Goal: Task Accomplishment & Management: Complete application form

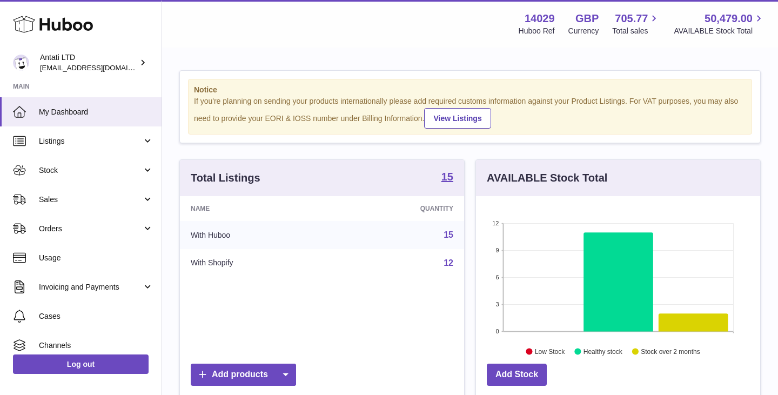
scroll to position [169, 284]
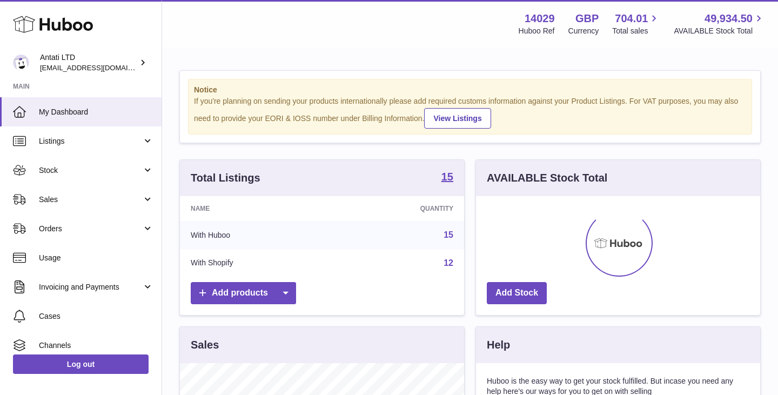
scroll to position [169, 284]
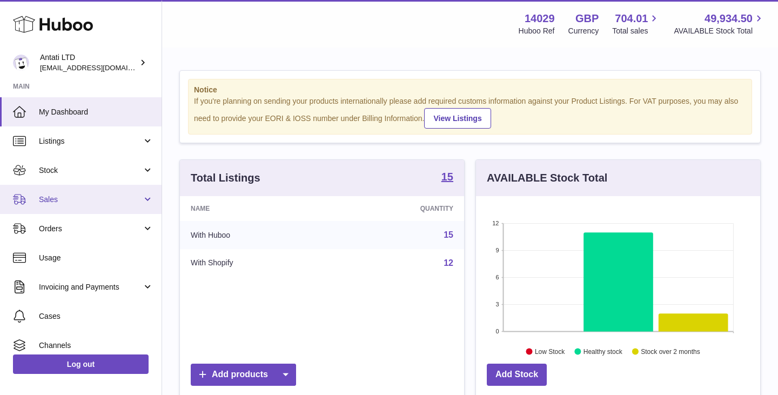
click at [102, 204] on span "Sales" at bounding box center [90, 199] width 103 height 10
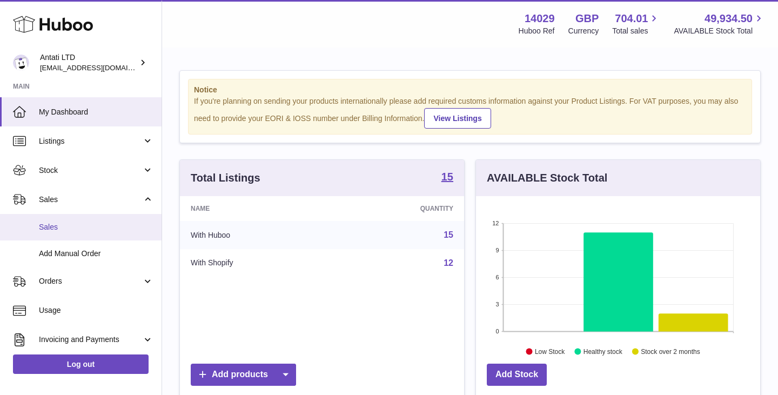
click at [49, 226] on span "Sales" at bounding box center [96, 227] width 115 height 10
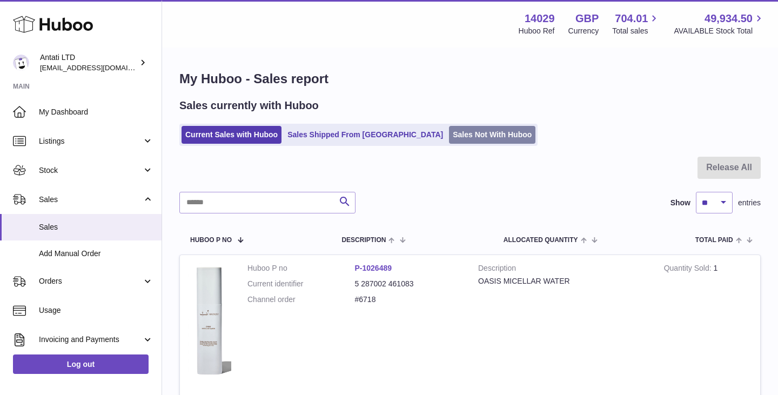
click at [449, 133] on link "Sales Not With Huboo" at bounding box center [492, 135] width 86 height 18
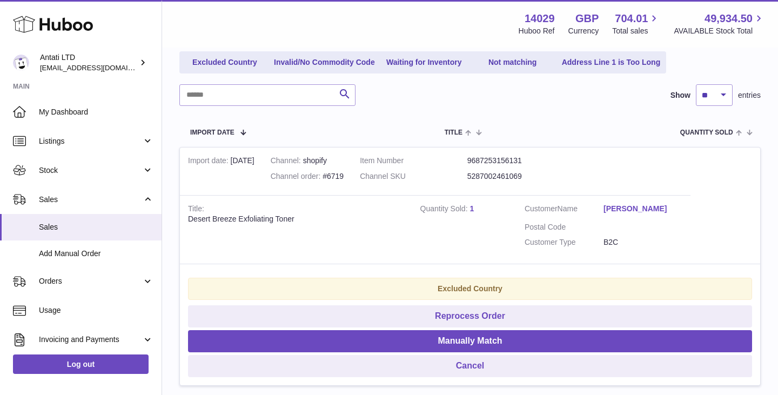
scroll to position [131, 0]
click at [233, 93] on input "text" at bounding box center [267, 95] width 176 height 22
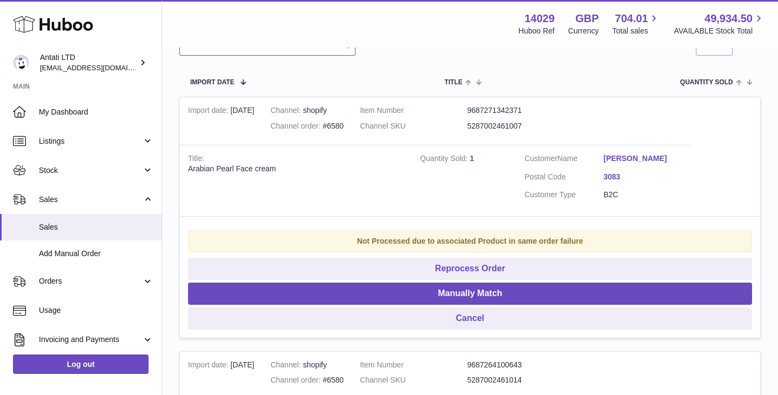
scroll to position [182, 0]
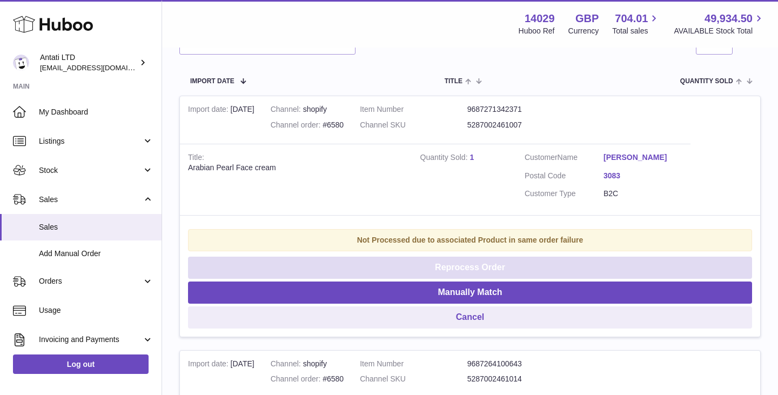
click at [474, 267] on button "Reprocess Order" at bounding box center [470, 268] width 564 height 22
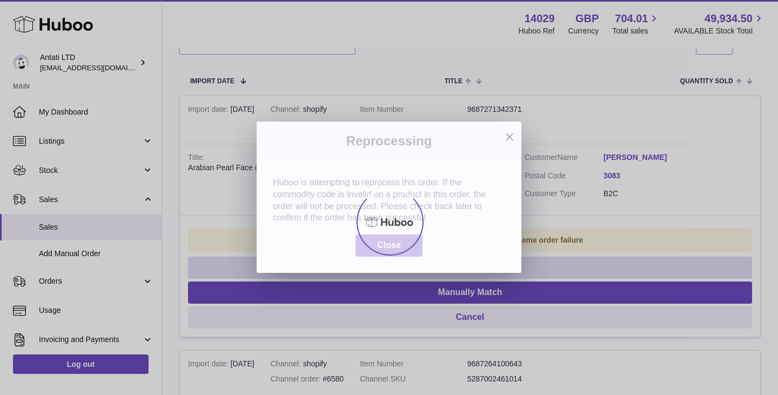
scroll to position [0, 0]
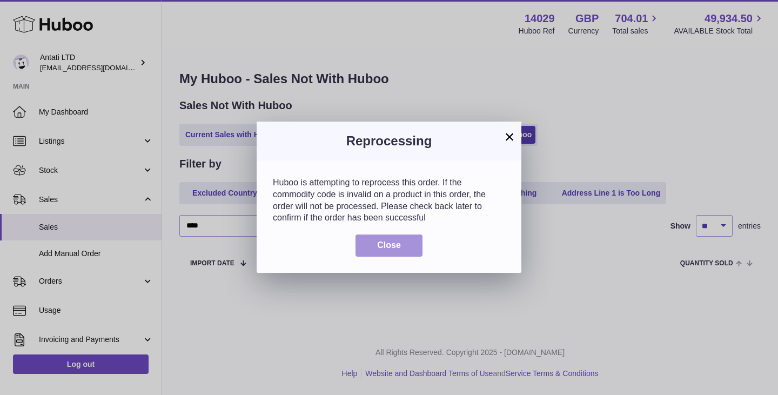
click at [403, 246] on button "Close" at bounding box center [388, 245] width 67 height 22
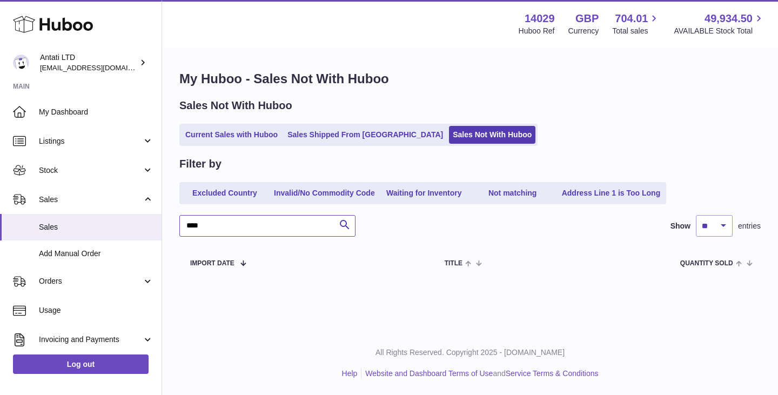
click at [280, 224] on input "****" at bounding box center [267, 226] width 176 height 22
type input "*"
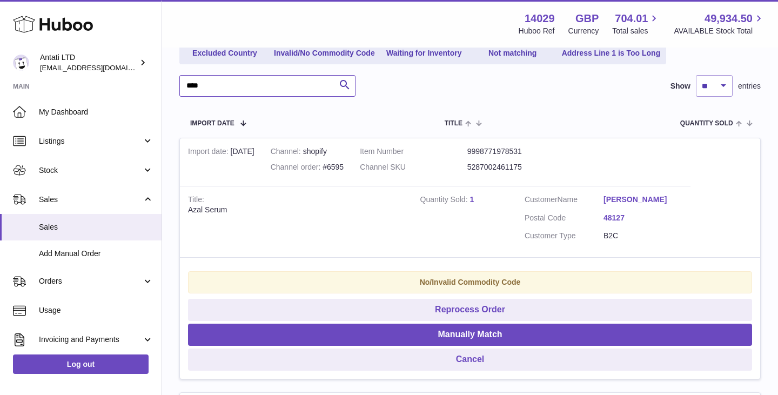
scroll to position [182, 0]
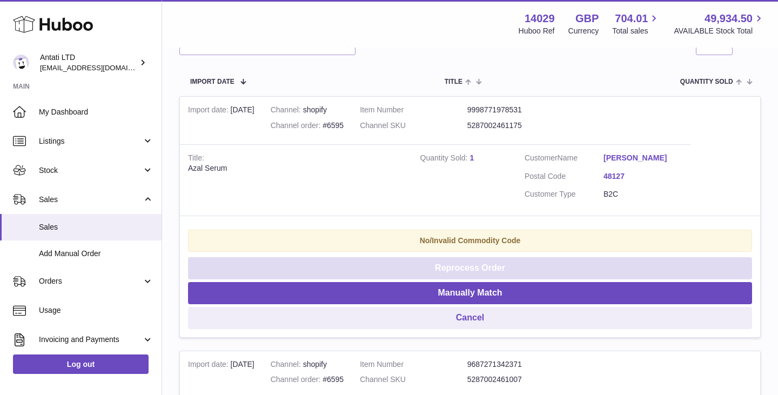
click at [464, 267] on button "Reprocess Order" at bounding box center [470, 268] width 564 height 22
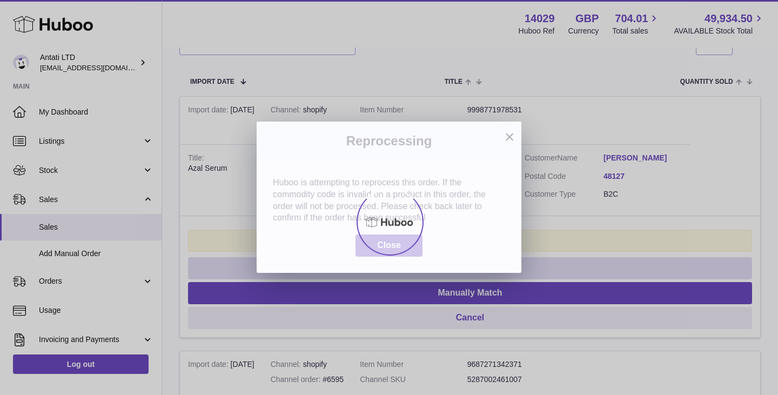
scroll to position [0, 0]
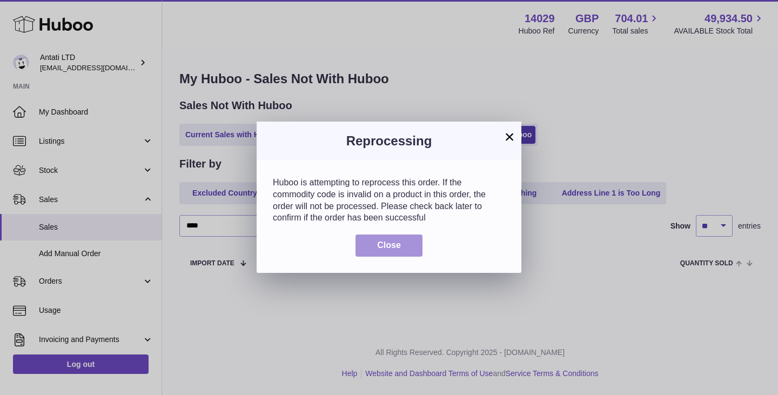
click at [404, 244] on button "Close" at bounding box center [388, 245] width 67 height 22
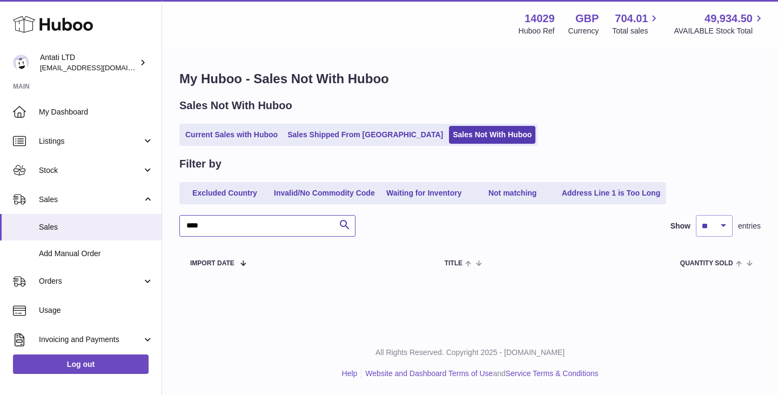
click at [267, 222] on input "****" at bounding box center [267, 226] width 176 height 22
type input "*"
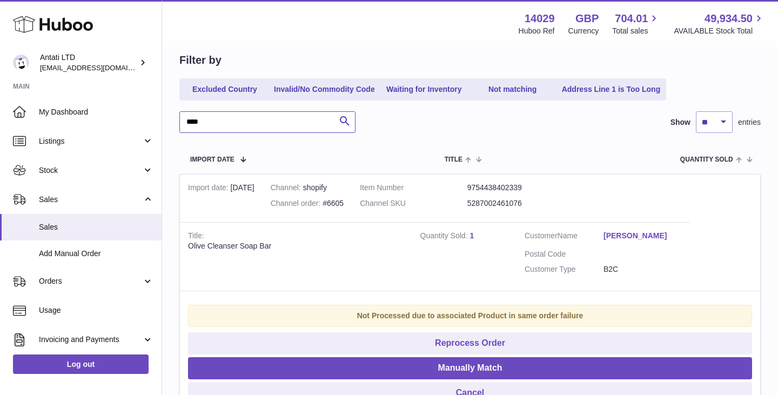
scroll to position [140, 0]
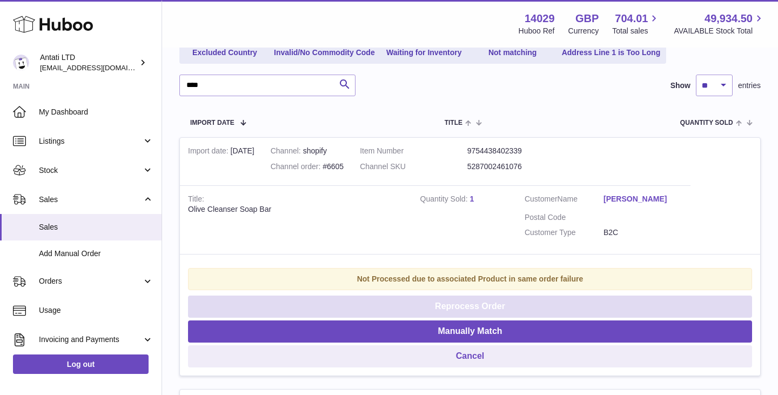
click at [467, 307] on button "Reprocess Order" at bounding box center [470, 307] width 564 height 22
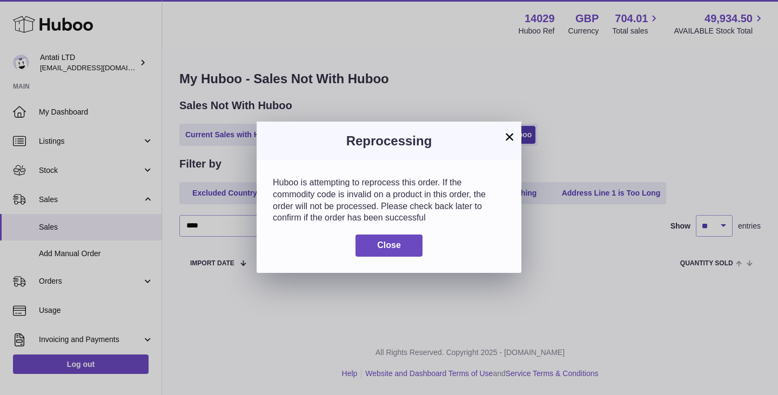
scroll to position [0, 0]
click at [403, 246] on button "Close" at bounding box center [388, 245] width 67 height 22
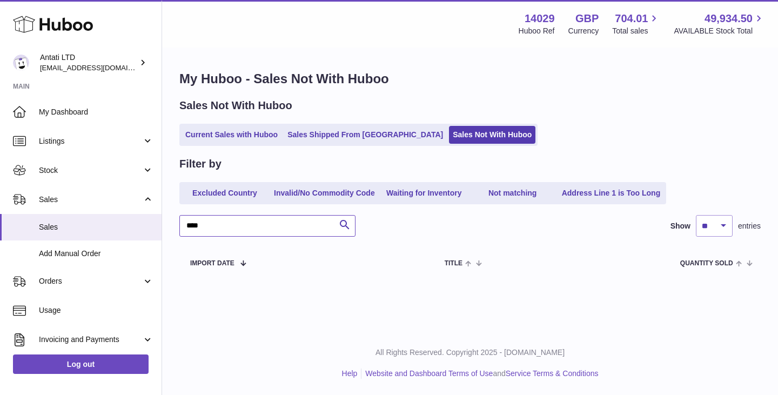
click at [249, 219] on input "****" at bounding box center [267, 226] width 176 height 22
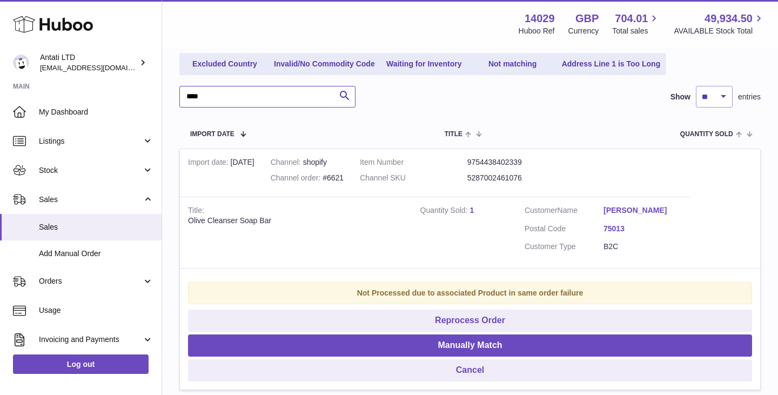
scroll to position [130, 0]
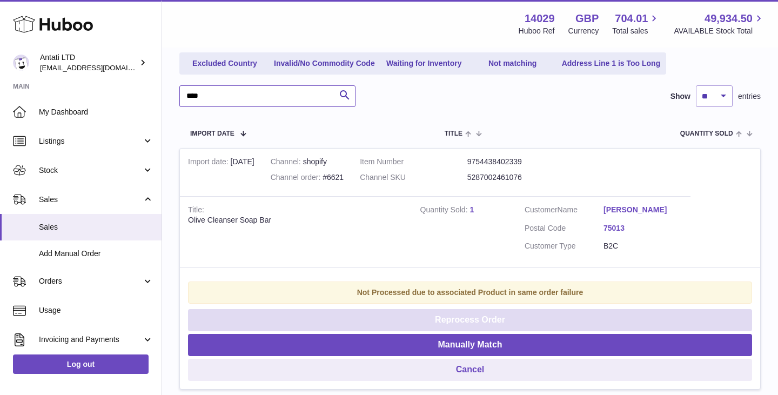
type input "****"
click at [484, 317] on button "Reprocess Order" at bounding box center [470, 320] width 564 height 22
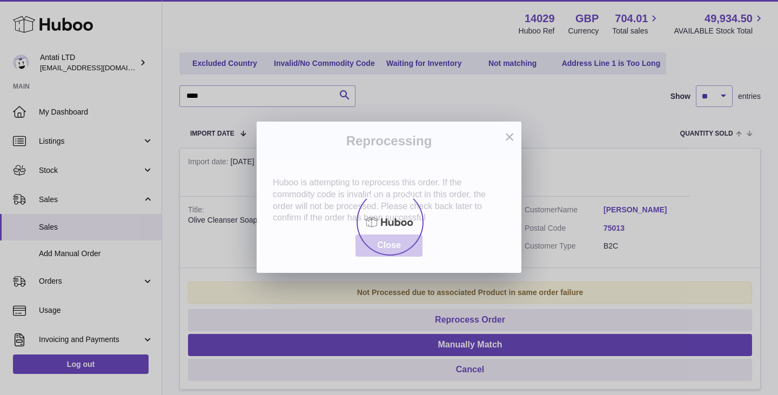
scroll to position [0, 0]
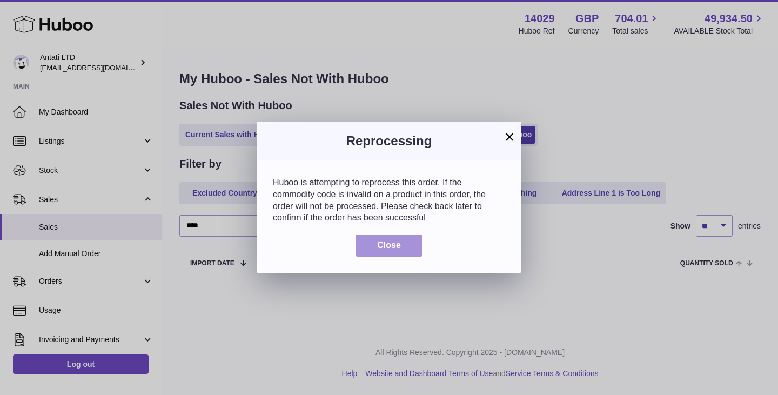
click at [403, 244] on button "Close" at bounding box center [388, 245] width 67 height 22
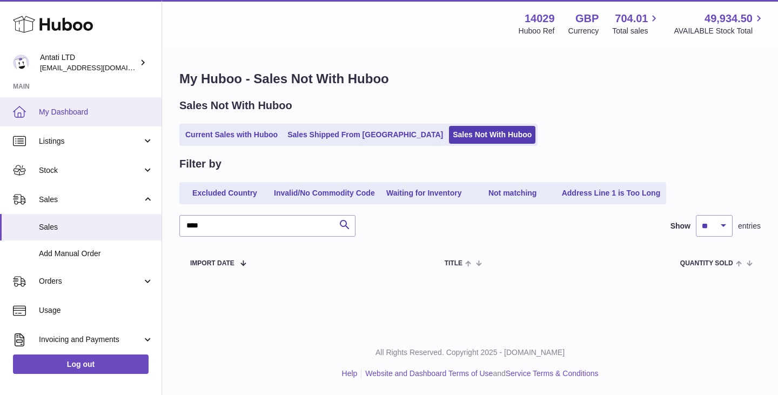
click at [104, 107] on span "My Dashboard" at bounding box center [96, 112] width 115 height 10
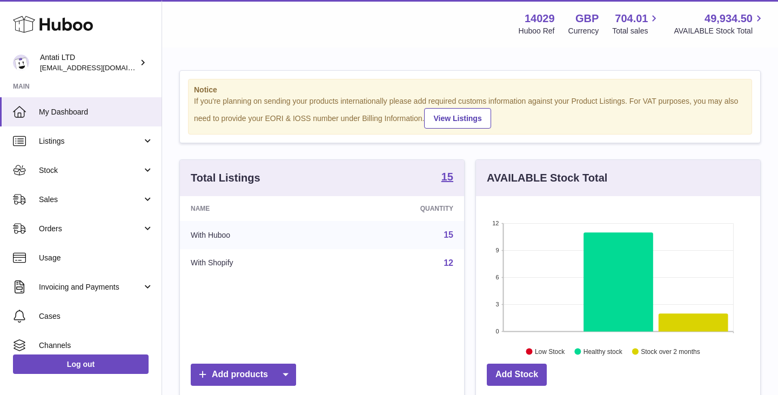
scroll to position [169, 284]
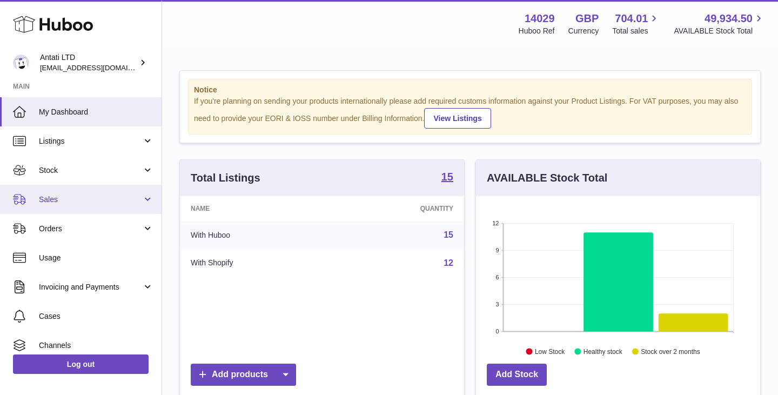
click at [96, 198] on span "Sales" at bounding box center [90, 199] width 103 height 10
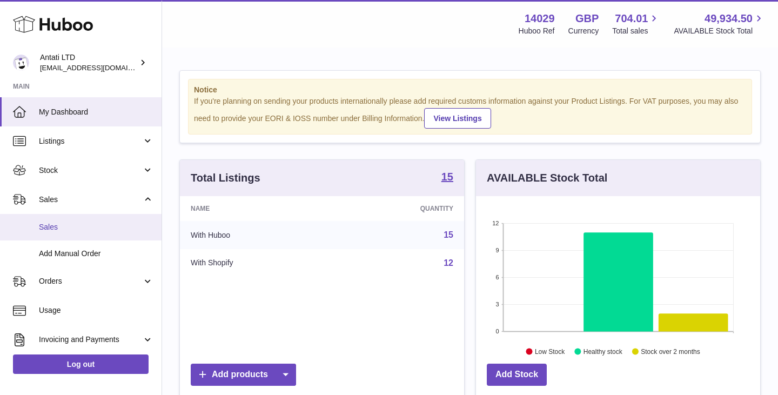
click at [55, 231] on span "Sales" at bounding box center [96, 227] width 115 height 10
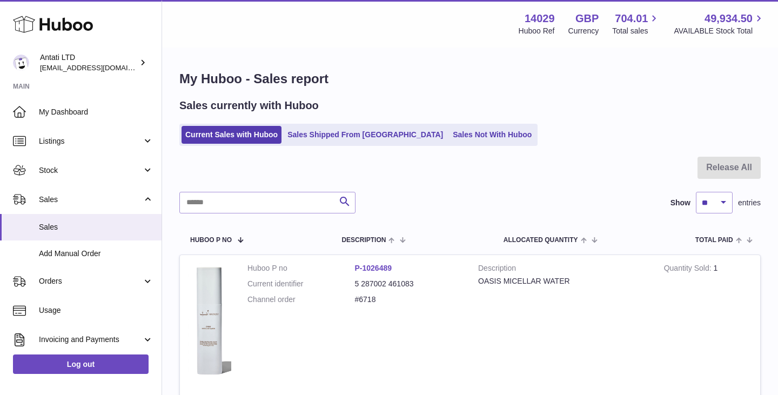
click at [330, 145] on ul "Current Sales with Huboo Sales Shipped From Huboo Sales Not With Huboo" at bounding box center [358, 135] width 358 height 22
click at [330, 140] on link "Sales Shipped From [GEOGRAPHIC_DATA]" at bounding box center [365, 135] width 163 height 18
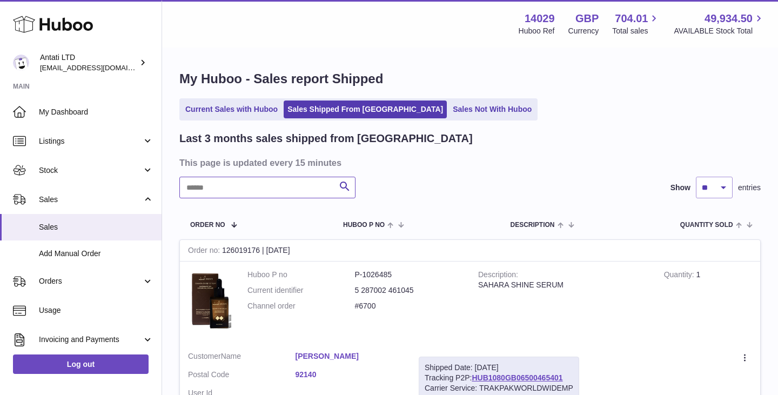
click at [304, 184] on input "text" at bounding box center [267, 188] width 176 height 22
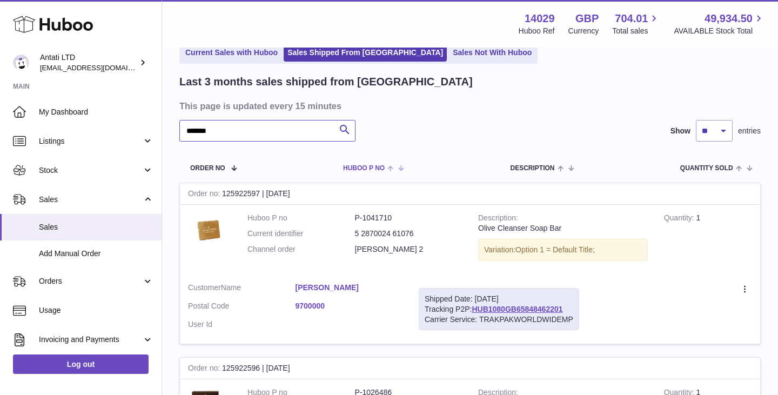
scroll to position [57, 0]
type input "*******"
click at [520, 311] on link "HUB1080GB65848462201" at bounding box center [517, 308] width 91 height 9
click at [449, 56] on link "Sales Not With Huboo" at bounding box center [492, 52] width 86 height 18
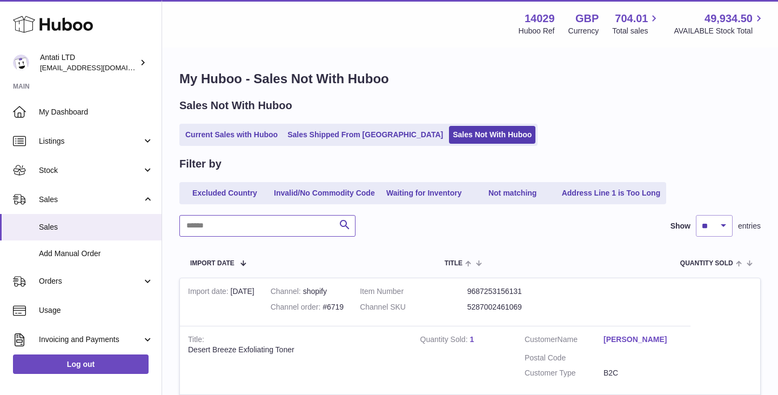
click at [259, 225] on input "text" at bounding box center [267, 226] width 176 height 22
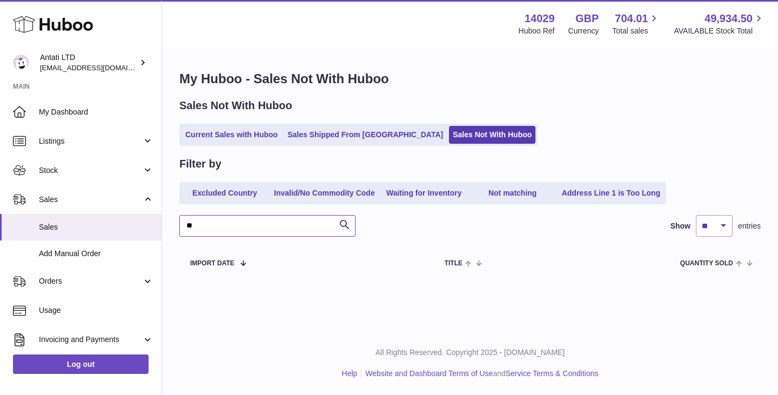
type input "*"
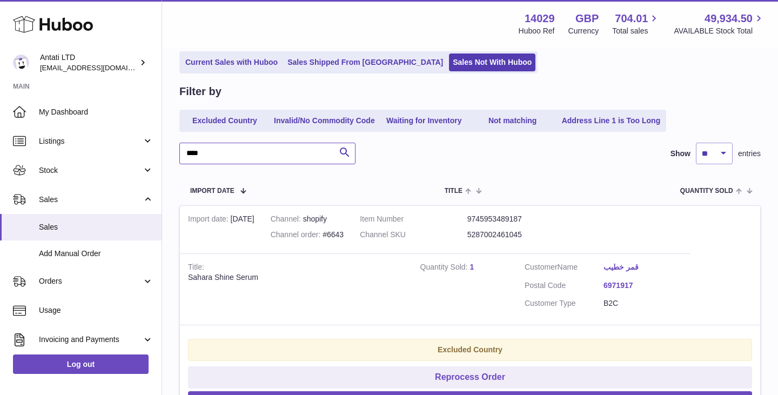
scroll to position [75, 0]
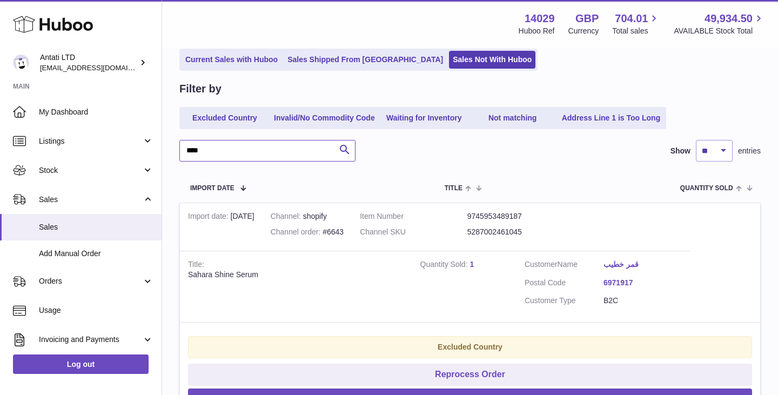
type input "****"
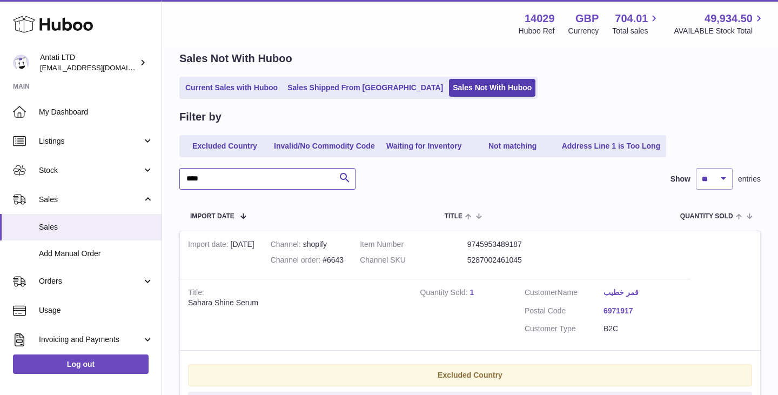
scroll to position [0, 0]
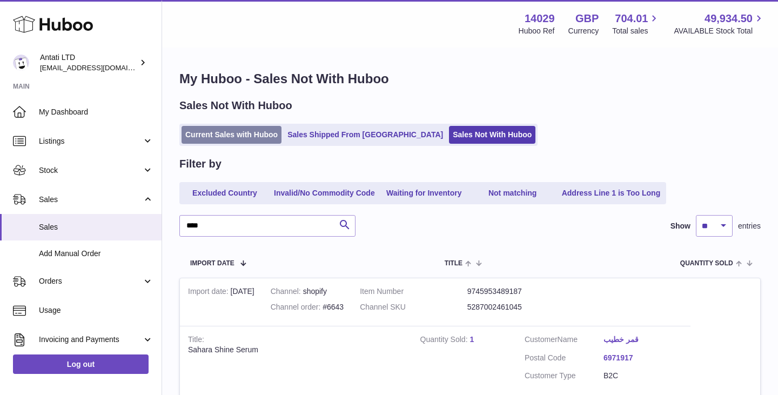
click at [216, 142] on link "Current Sales with Huboo" at bounding box center [232, 135] width 100 height 18
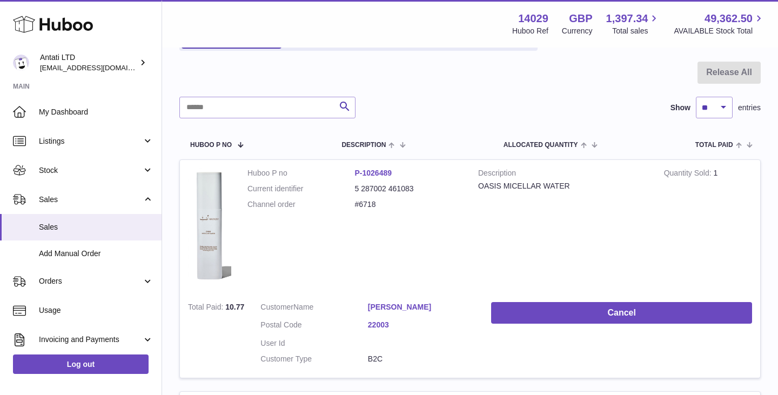
scroll to position [99, 0]
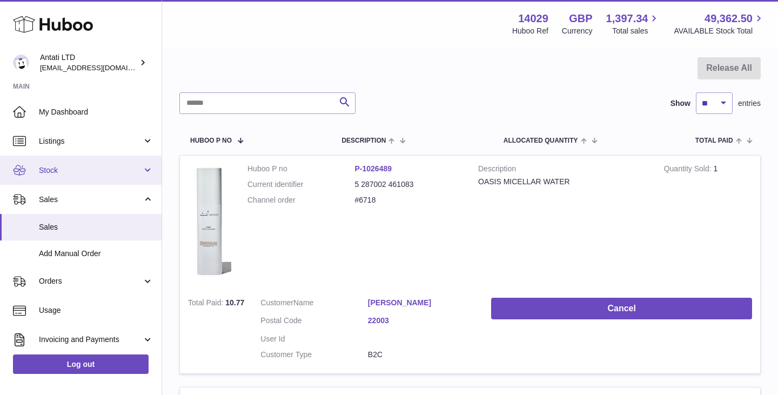
click at [105, 173] on span "Stock" at bounding box center [90, 170] width 103 height 10
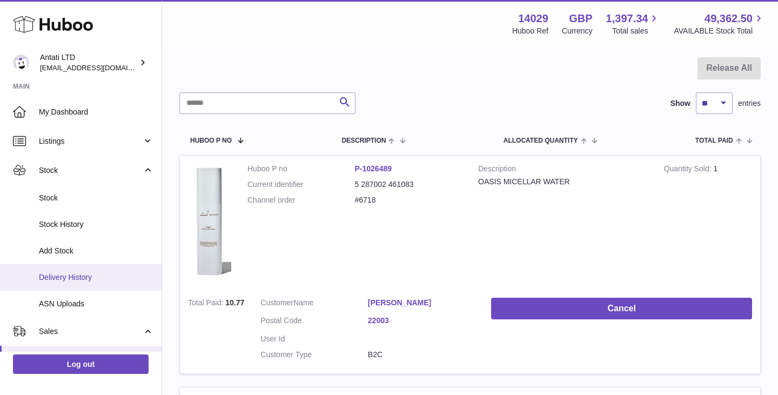
click at [84, 272] on span "Delivery History" at bounding box center [96, 277] width 115 height 10
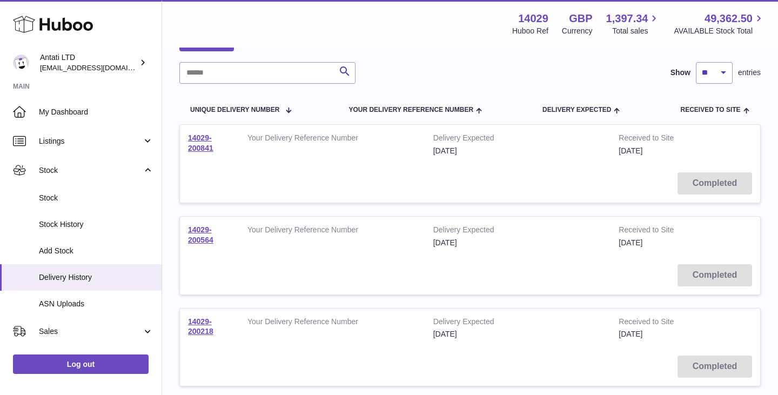
scroll to position [75, 0]
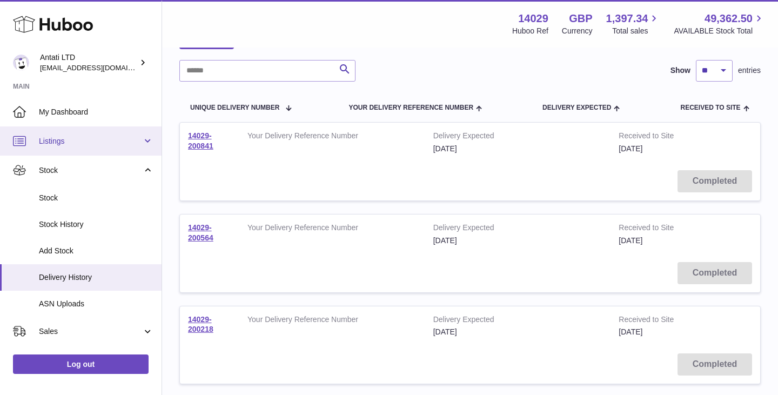
click at [108, 143] on span "Listings" at bounding box center [90, 141] width 103 height 10
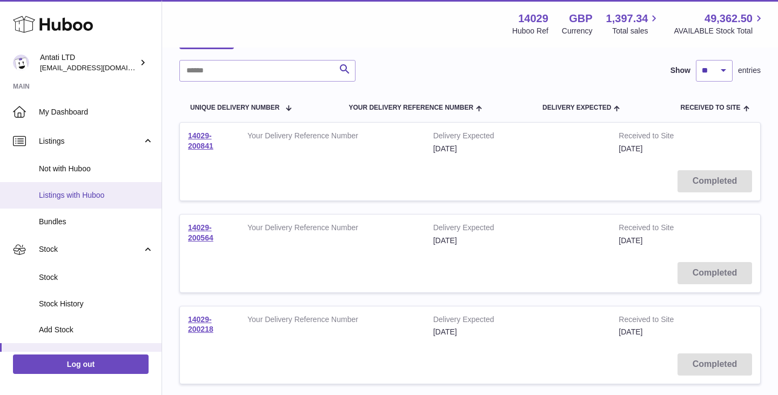
click at [77, 193] on span "Listings with Huboo" at bounding box center [96, 195] width 115 height 10
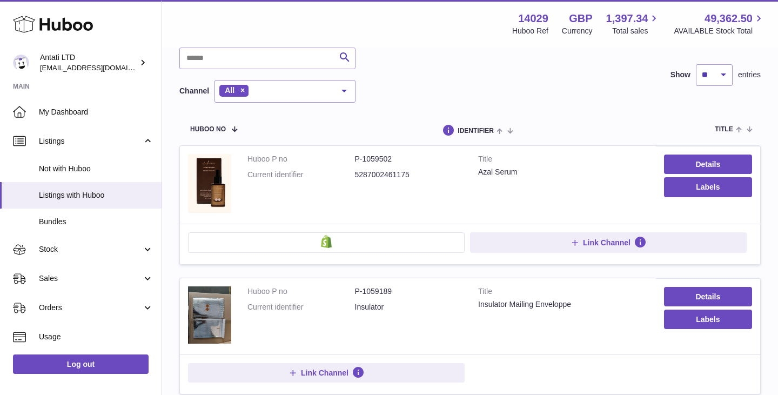
scroll to position [124, 0]
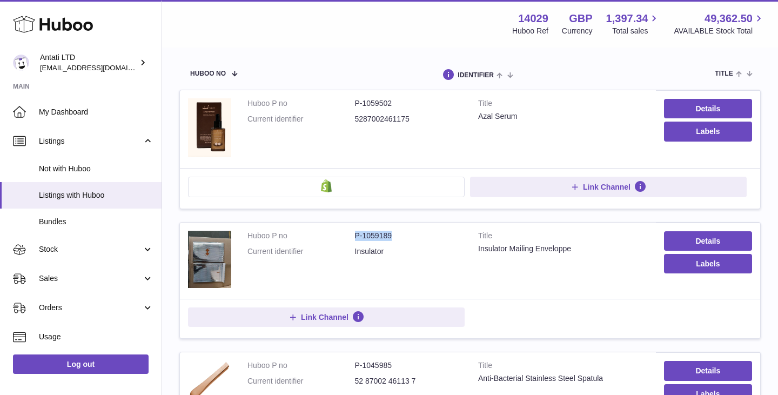
drag, startPoint x: 399, startPoint y: 236, endPoint x: 348, endPoint y: 234, distance: 50.3
click at [348, 234] on dl "Huboo P no P-1059189 Current identifier Insulator" at bounding box center [354, 246] width 214 height 31
copy dl "P-1059189"
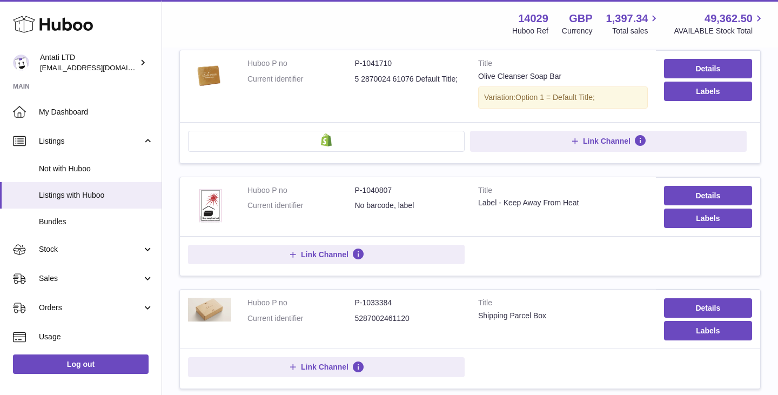
scroll to position [656, 0]
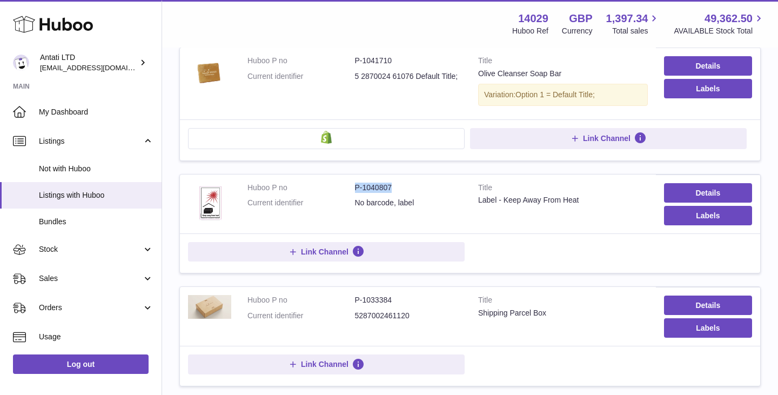
drag, startPoint x: 394, startPoint y: 188, endPoint x: 344, endPoint y: 188, distance: 49.7
click at [344, 188] on dl "Huboo P no P-1040807 Current identifier No barcode, label" at bounding box center [354, 198] width 214 height 31
copy dl "P-1040807"
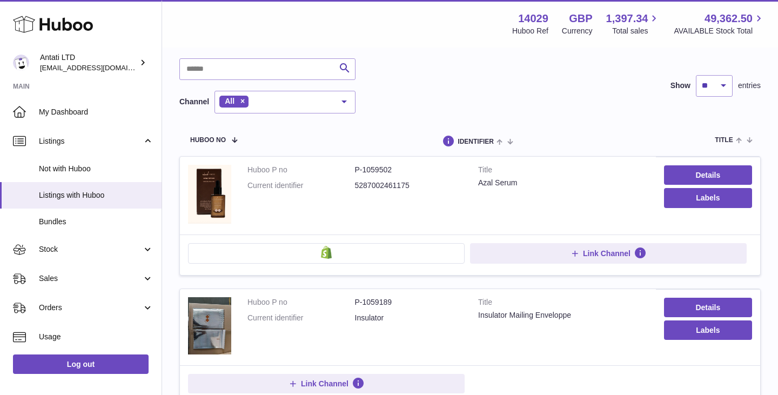
scroll to position [77, 0]
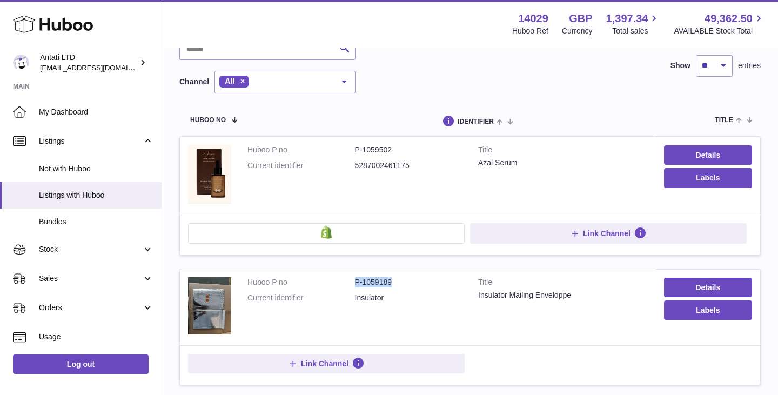
drag, startPoint x: 407, startPoint y: 280, endPoint x: 349, endPoint y: 279, distance: 57.8
click at [349, 279] on dl "Huboo P no P-1059189 Current identifier Insulator" at bounding box center [354, 292] width 214 height 31
copy dl "P-1059189"
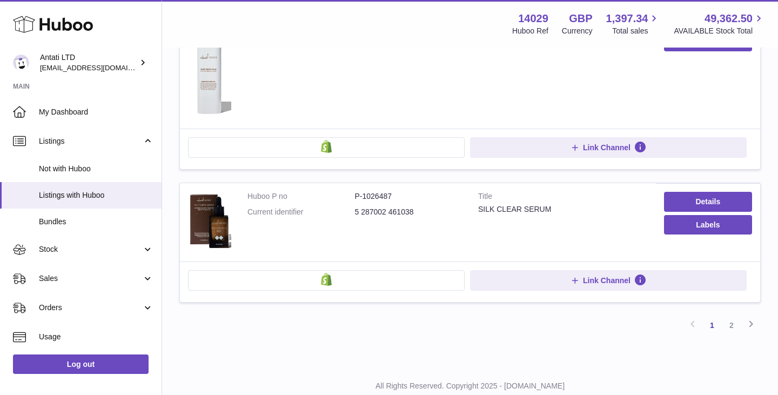
scroll to position [1278, 0]
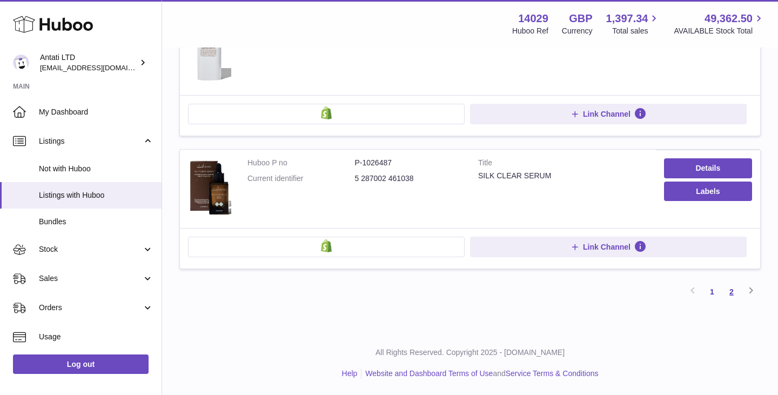
click at [732, 290] on link "2" at bounding box center [731, 291] width 19 height 19
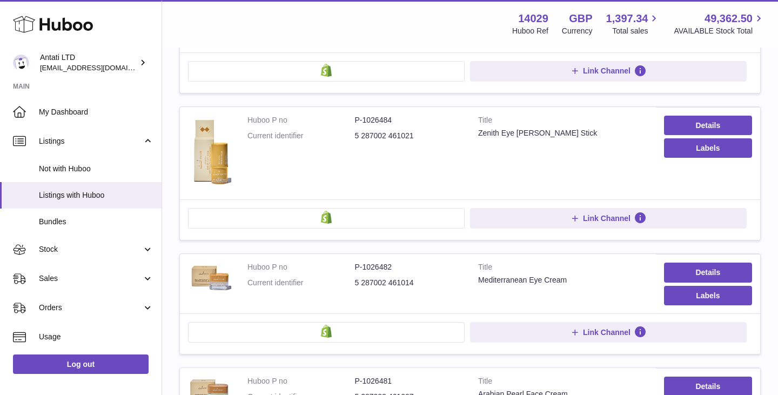
scroll to position [391, 0]
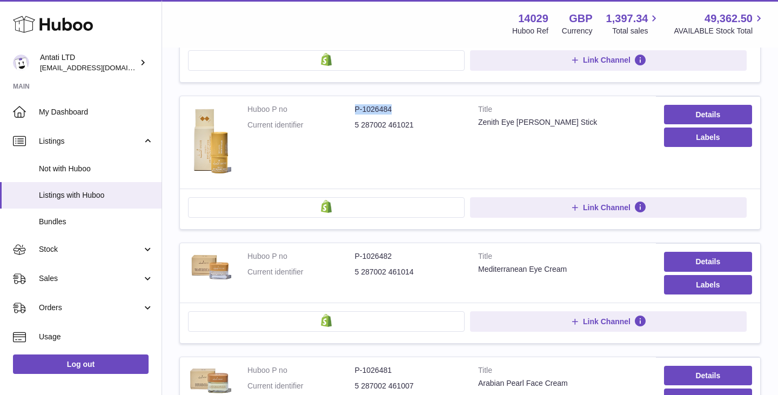
drag, startPoint x: 395, startPoint y: 107, endPoint x: 343, endPoint y: 107, distance: 52.4
click at [343, 107] on dl "Huboo P no P-1026484 Current identifier 5 287002 461021" at bounding box center [354, 119] width 214 height 31
copy dl "P-1026484"
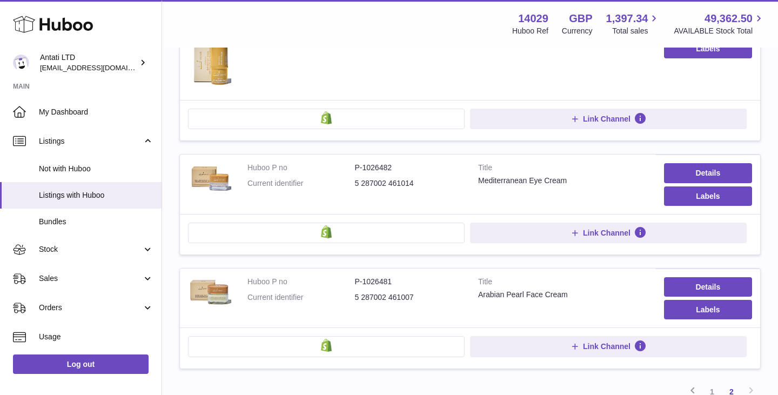
scroll to position [486, 0]
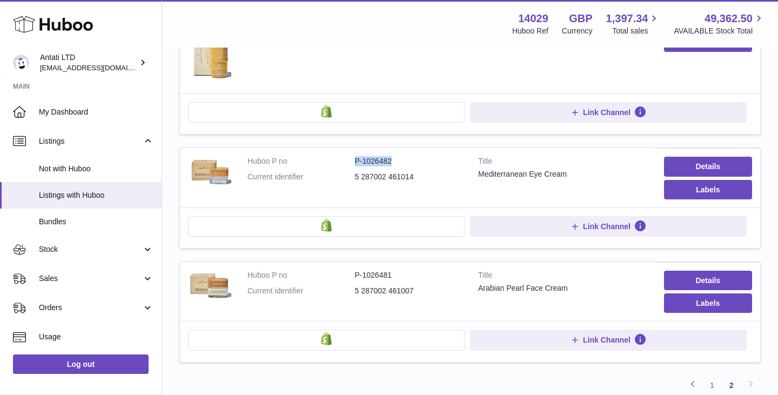
drag, startPoint x: 398, startPoint y: 165, endPoint x: 347, endPoint y: 165, distance: 51.3
click at [347, 165] on dl "Huboo P no P-1026482 Current identifier 5 287002 461014" at bounding box center [354, 171] width 214 height 31
copy dl "P-1026482"
drag, startPoint x: 395, startPoint y: 273, endPoint x: 333, endPoint y: 273, distance: 62.1
click at [333, 273] on dl "Huboo P no P-1026481 Current identifier 5 287002 461007" at bounding box center [354, 285] width 214 height 31
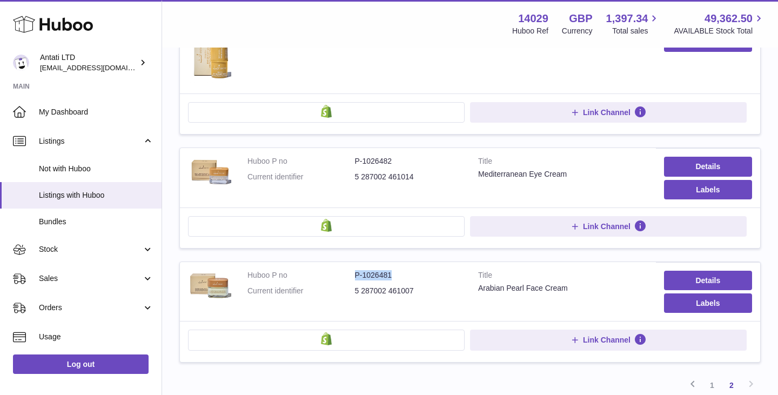
copy dl "P-1026481"
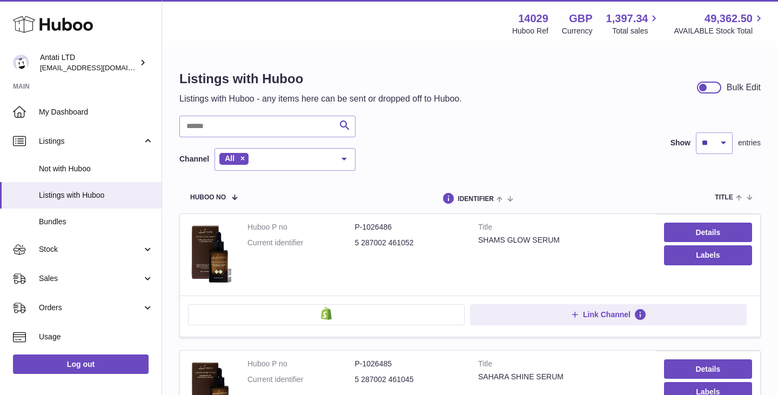
scroll to position [579, 0]
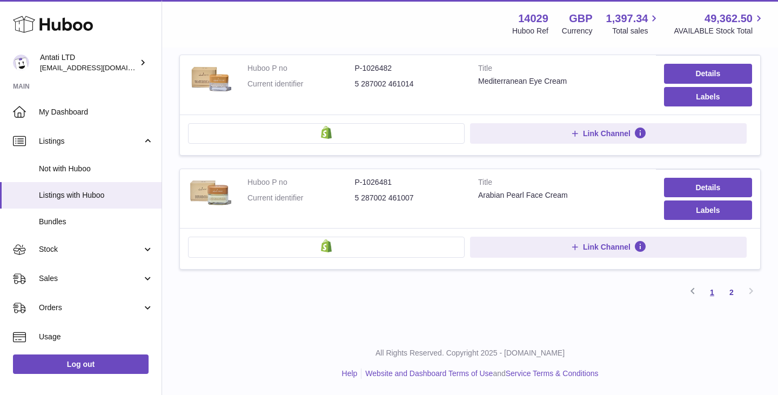
click at [712, 290] on link "1" at bounding box center [711, 292] width 19 height 19
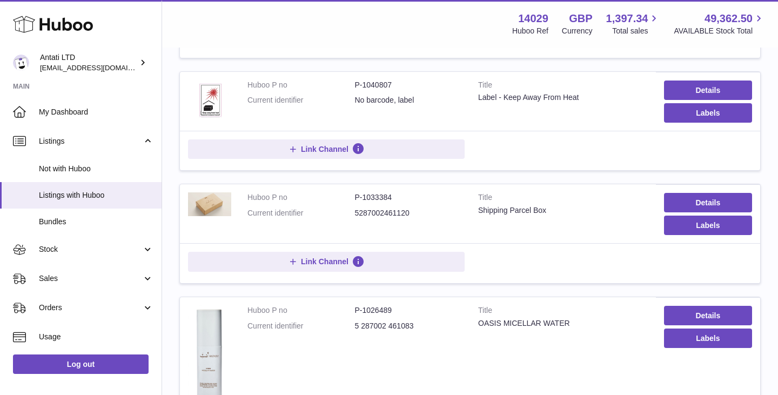
scroll to position [782, 0]
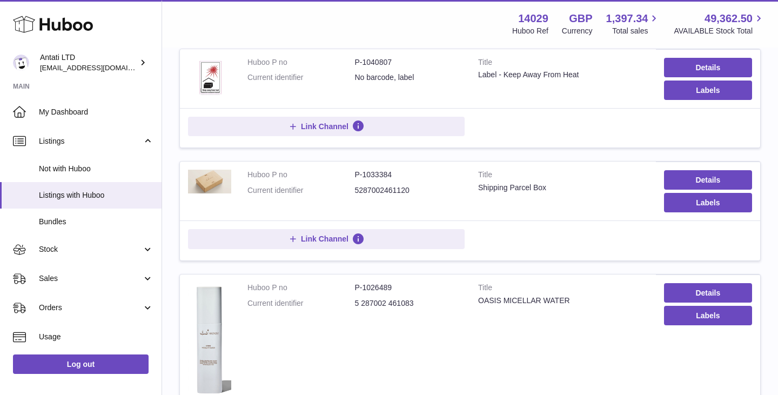
click at [394, 167] on td "Huboo P no P-1033384 Current identifier 5287002461120" at bounding box center [354, 191] width 231 height 59
drag, startPoint x: 394, startPoint y: 172, endPoint x: 352, endPoint y: 172, distance: 42.1
click at [352, 172] on dl "Huboo P no P-1033384 Current identifier 5287002461120" at bounding box center [354, 185] width 214 height 31
copy dl "P-1033384"
click at [88, 276] on span "Sales" at bounding box center [90, 278] width 103 height 10
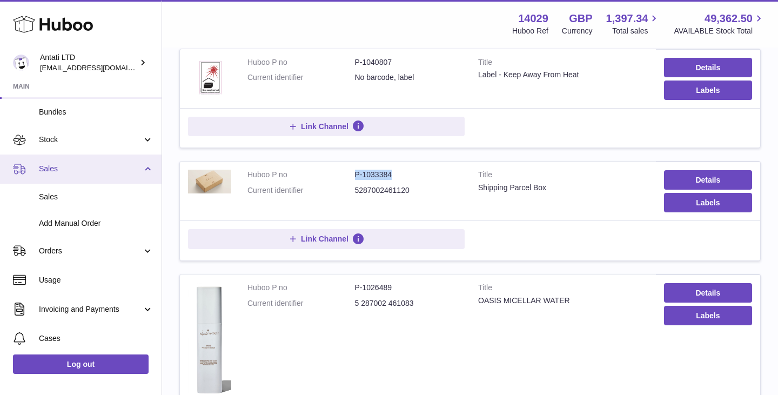
scroll to position [131, 0]
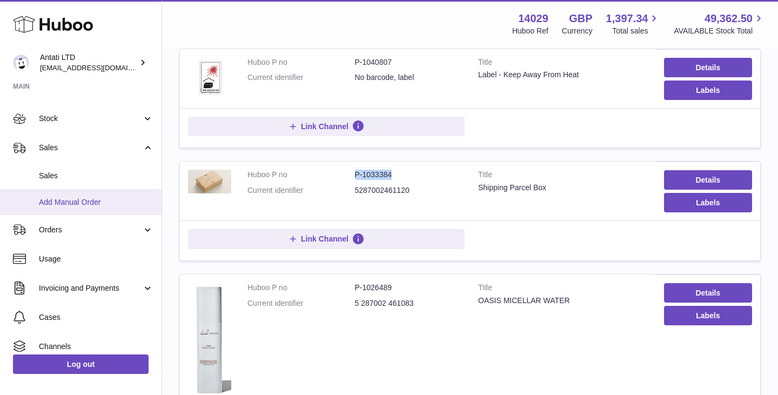
click at [86, 204] on span "Add Manual Order" at bounding box center [96, 202] width 115 height 10
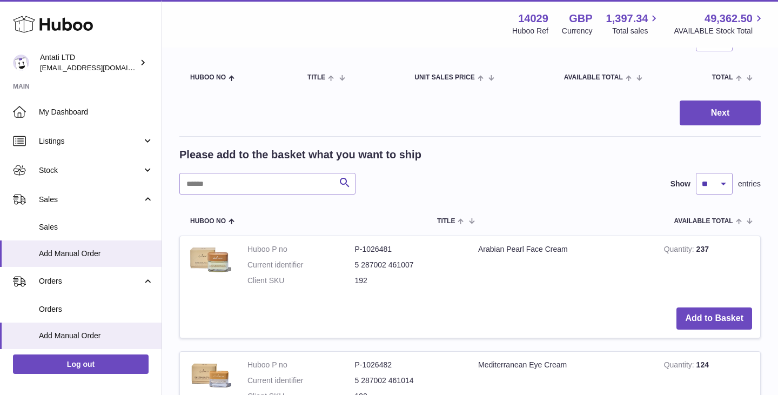
scroll to position [170, 0]
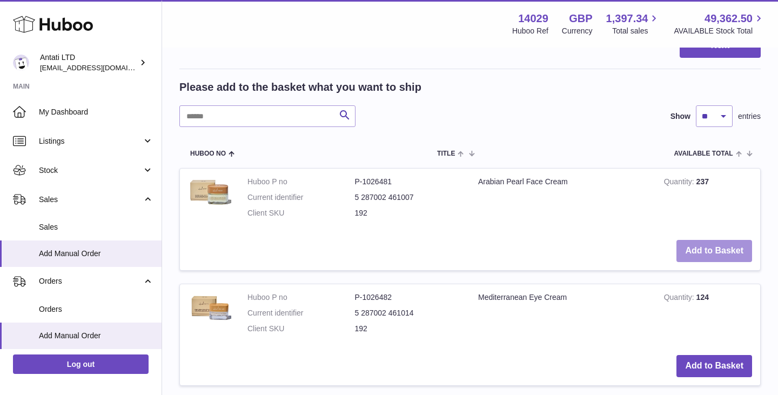
click at [709, 256] on button "Add to Basket" at bounding box center [714, 251] width 76 height 22
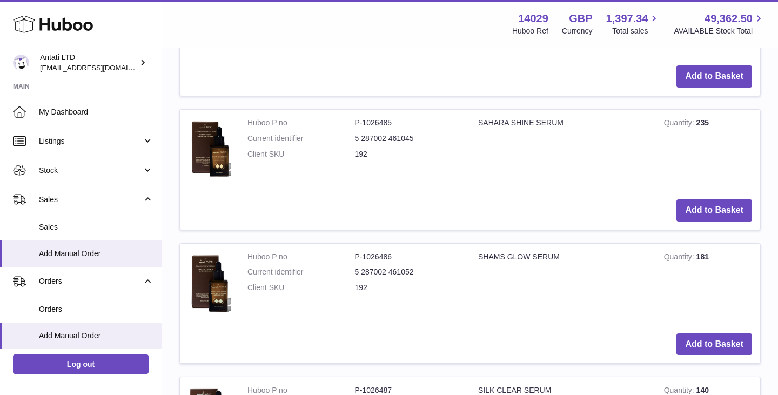
scroll to position [737, 0]
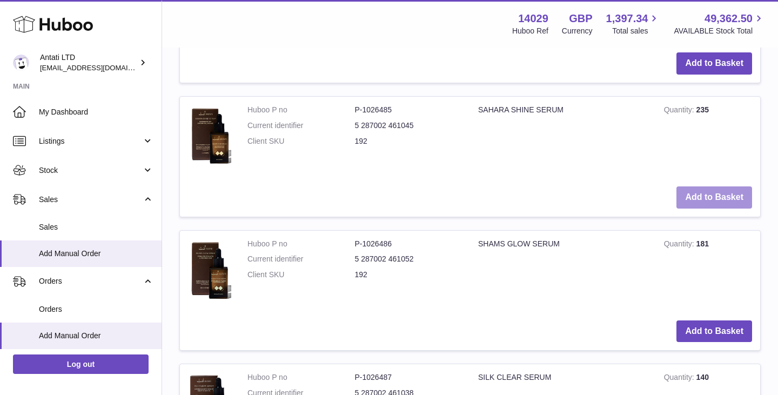
click at [710, 205] on button "Add to Basket" at bounding box center [714, 197] width 76 height 22
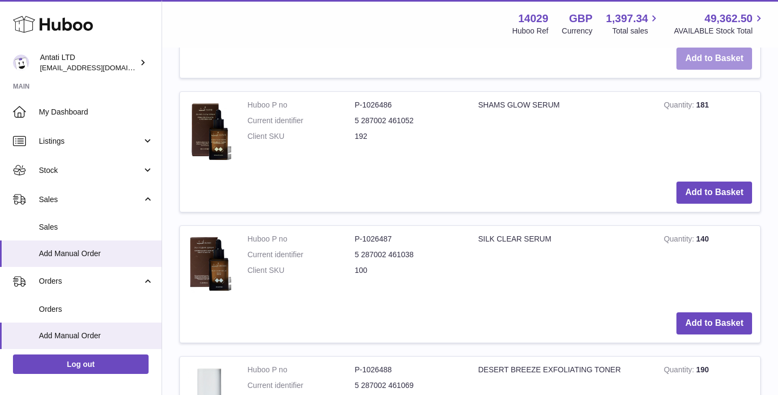
scroll to position [1013, 0]
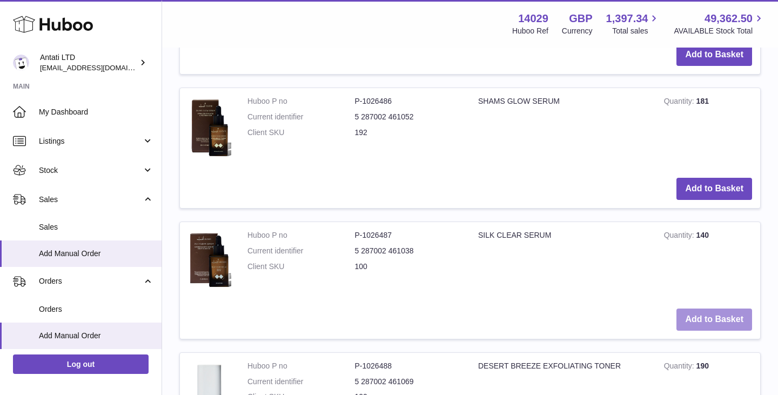
click at [721, 314] on button "Add to Basket" at bounding box center [714, 319] width 76 height 22
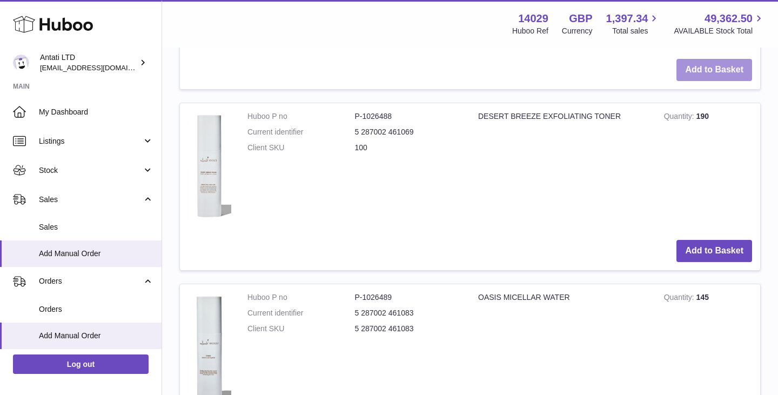
scroll to position [1404, 0]
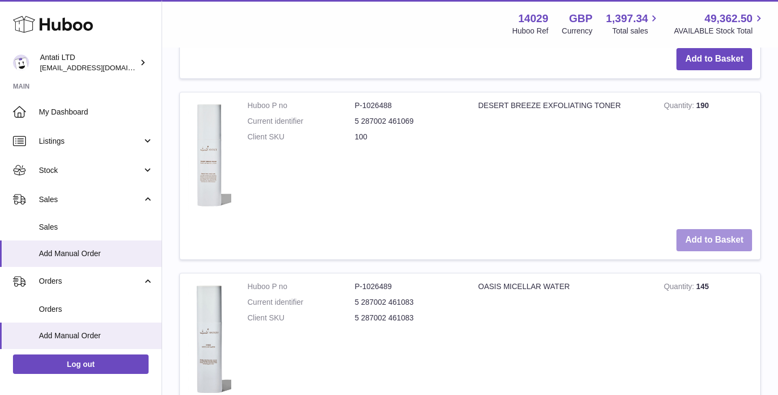
click at [713, 243] on button "Add to Basket" at bounding box center [714, 240] width 76 height 22
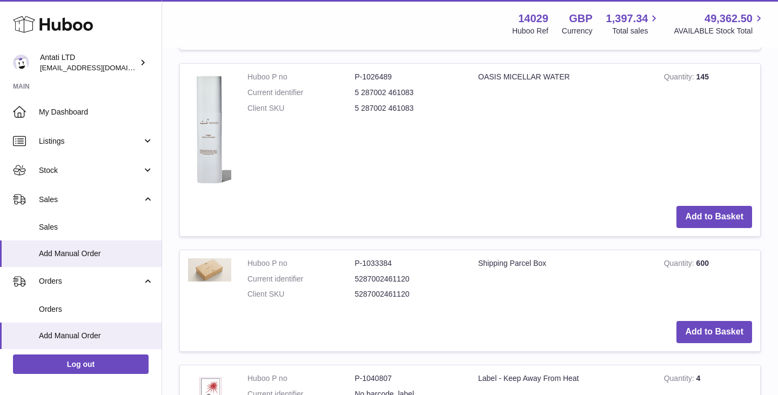
scroll to position [1923, 0]
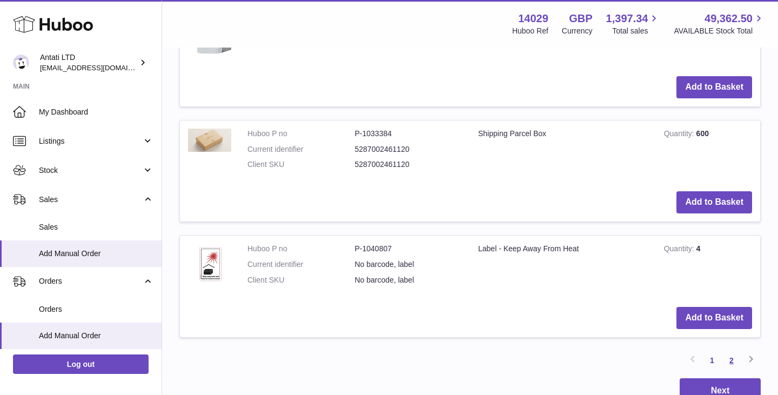
click at [733, 361] on link "2" at bounding box center [731, 360] width 19 height 19
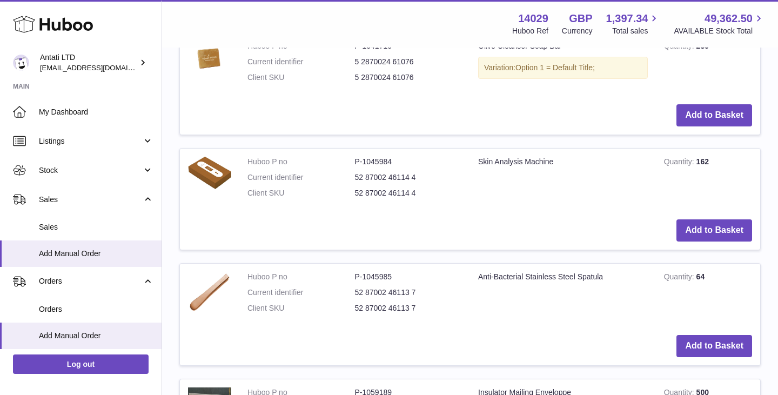
scroll to position [864, 0]
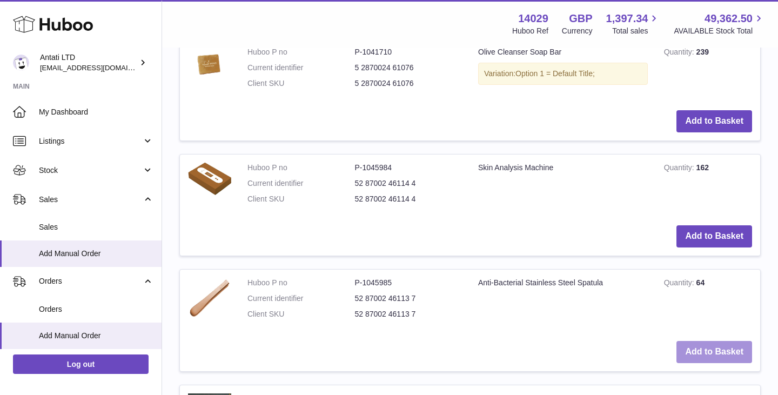
click at [708, 352] on button "Add to Basket" at bounding box center [714, 352] width 76 height 22
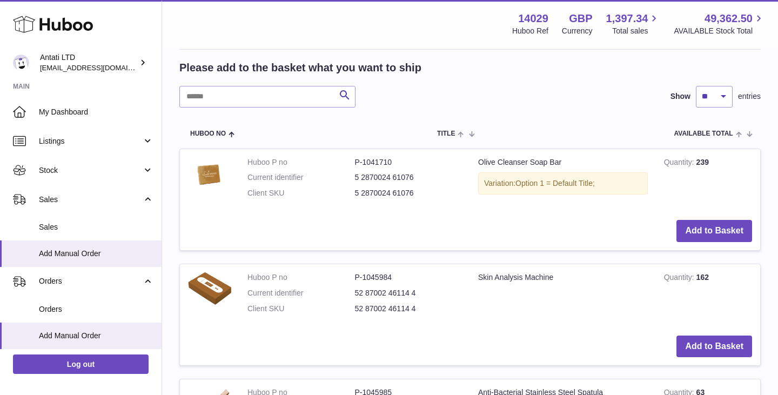
scroll to position [868, 0]
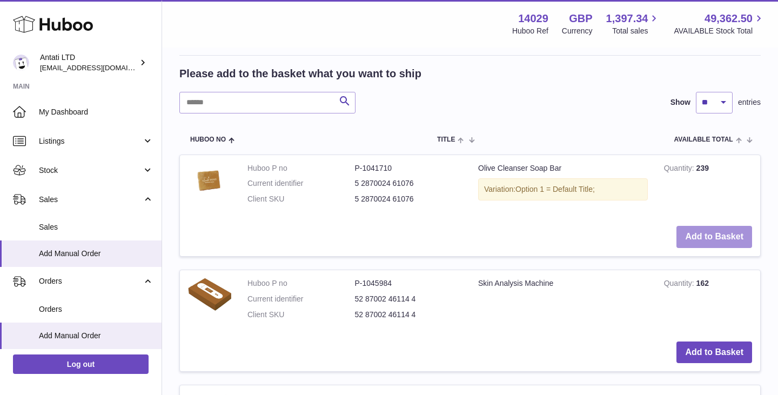
click at [723, 233] on button "Add to Basket" at bounding box center [714, 237] width 76 height 22
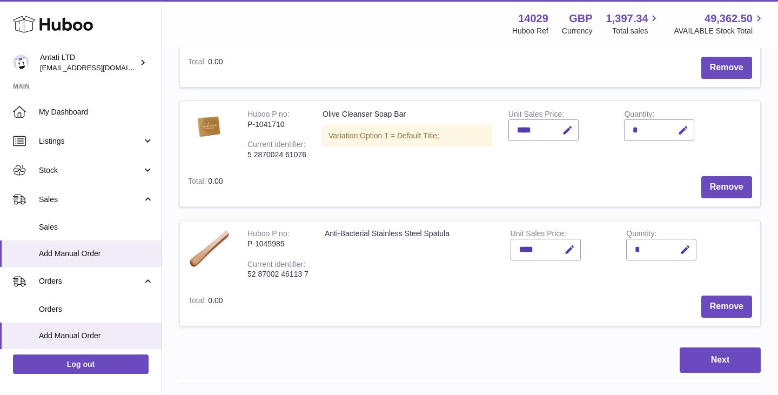
scroll to position [714, 0]
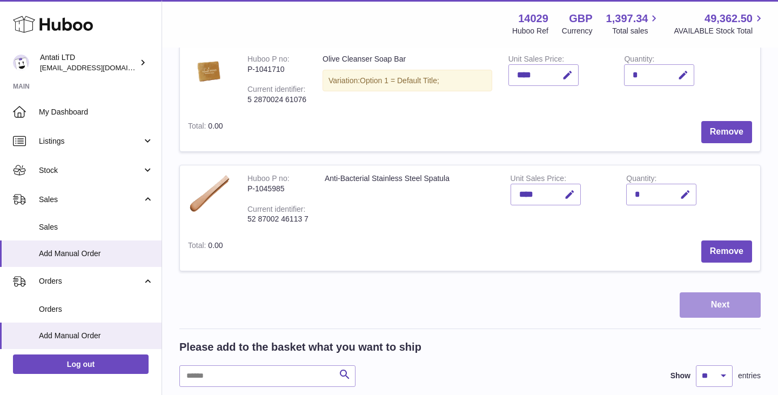
click at [706, 300] on button "Next" at bounding box center [720, 304] width 81 height 25
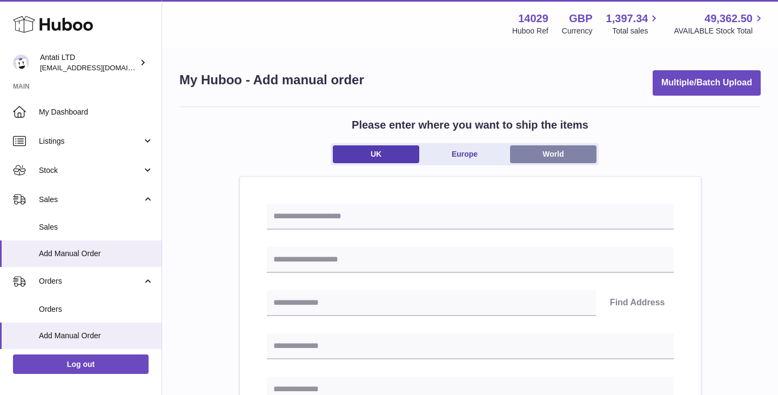
click at [571, 149] on link "World" at bounding box center [553, 154] width 86 height 18
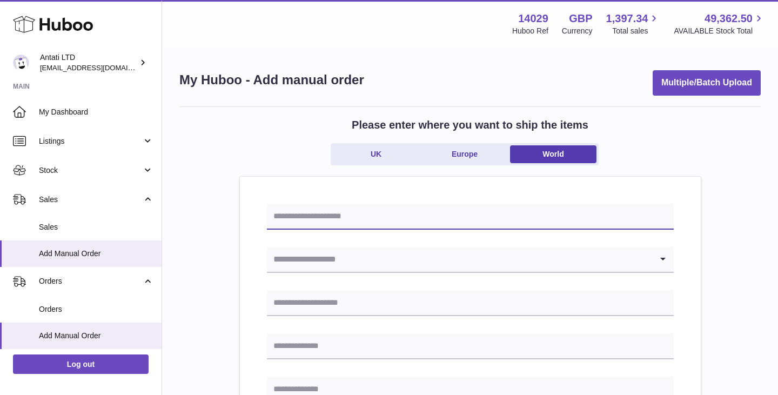
click at [344, 213] on input "text" at bounding box center [470, 217] width 407 height 26
paste input "**********"
type input "**********"
click at [343, 262] on input "Search for option" at bounding box center [459, 259] width 385 height 25
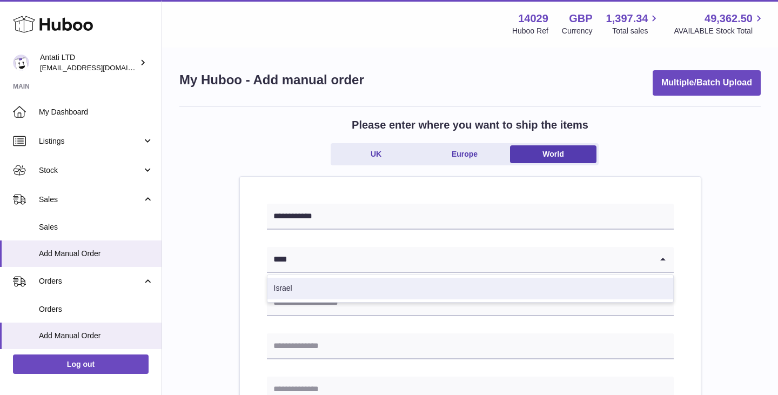
click at [332, 291] on li "Israel" at bounding box center [470, 289] width 406 height 22
type input "****"
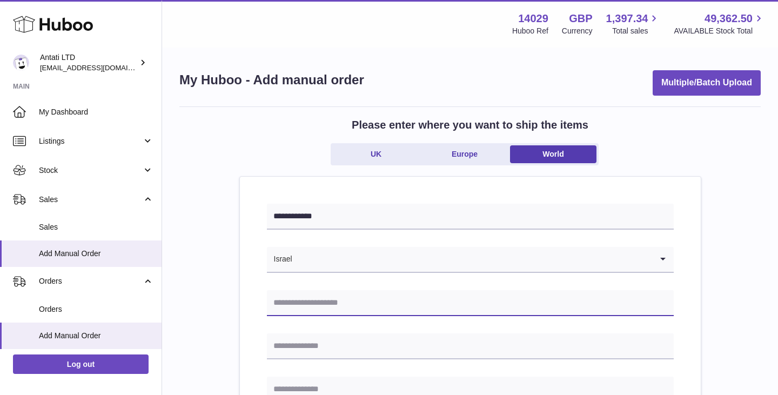
click at [331, 304] on input "text" at bounding box center [470, 303] width 407 height 26
paste input "**********"
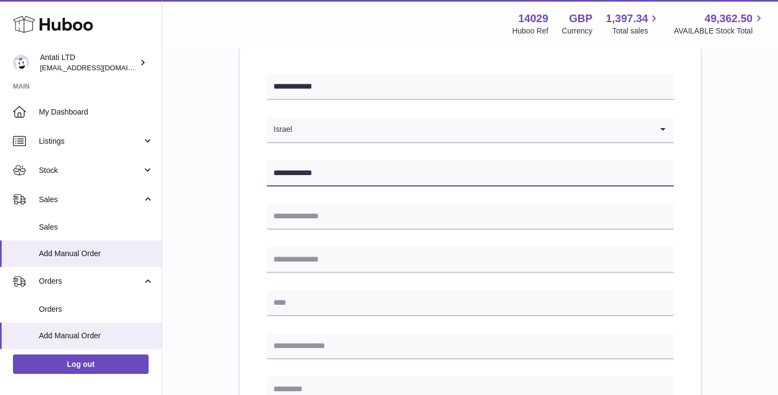
scroll to position [130, 0]
type input "**********"
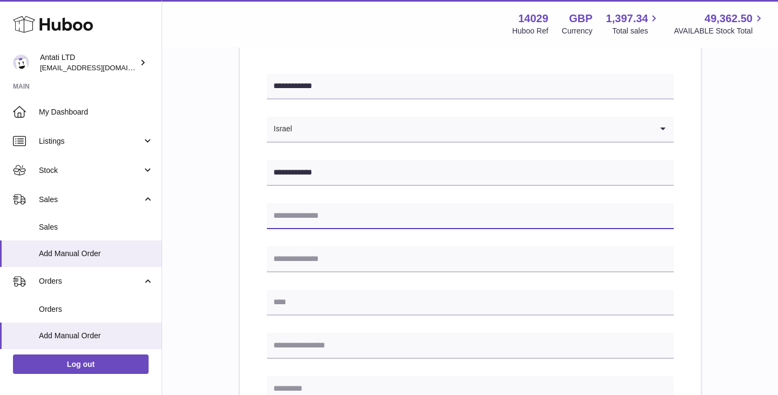
click at [335, 220] on input "text" at bounding box center [470, 216] width 407 height 26
paste input "**********"
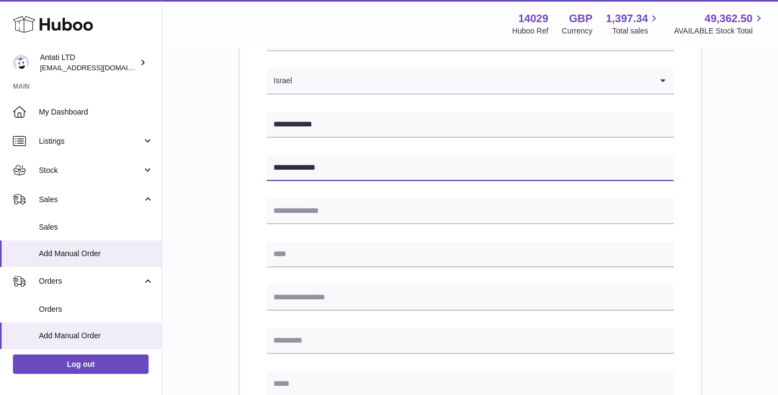
scroll to position [180, 0]
type input "**********"
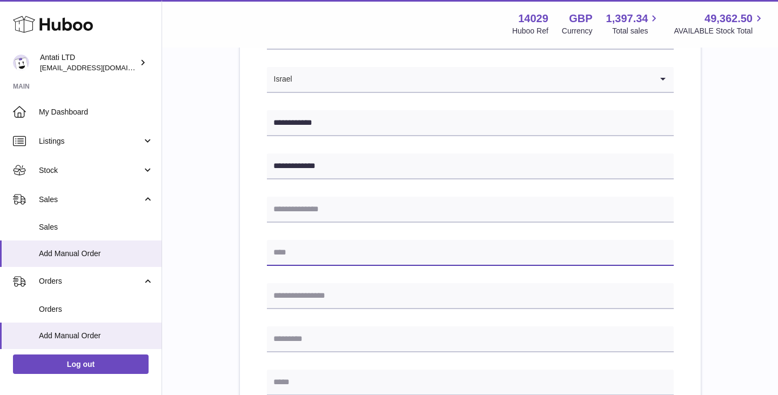
click at [318, 257] on input "text" at bounding box center [470, 253] width 407 height 26
type input "*****"
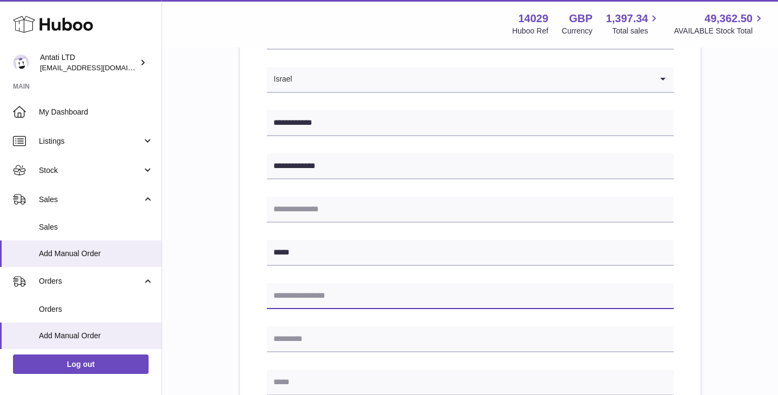
click at [316, 301] on input "text" at bounding box center [470, 296] width 407 height 26
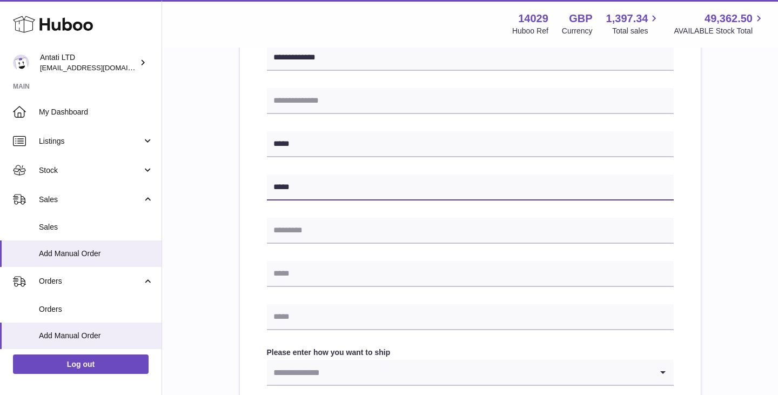
scroll to position [288, 0]
type input "*****"
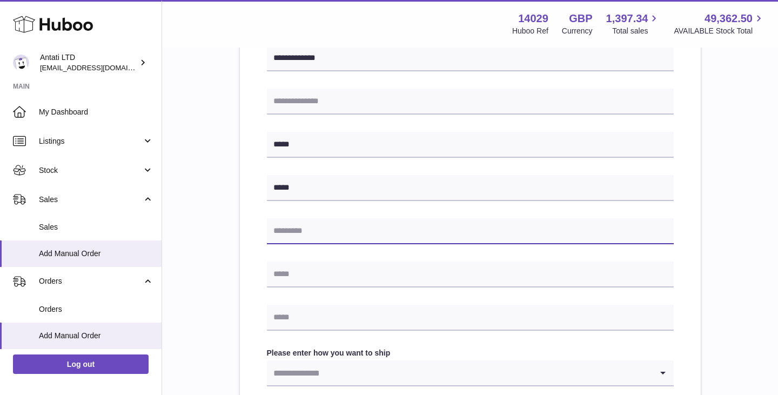
click at [323, 232] on input "text" at bounding box center [470, 231] width 407 height 26
paste input "*******"
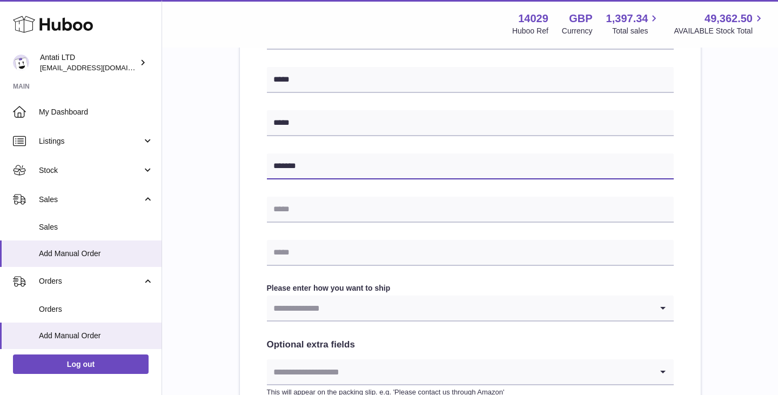
type input "*******"
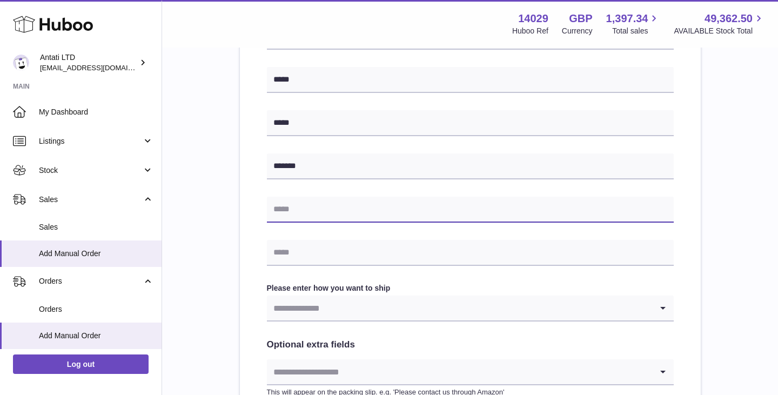
click at [341, 206] on input "text" at bounding box center [470, 210] width 407 height 26
paste input "**********"
type input "**********"
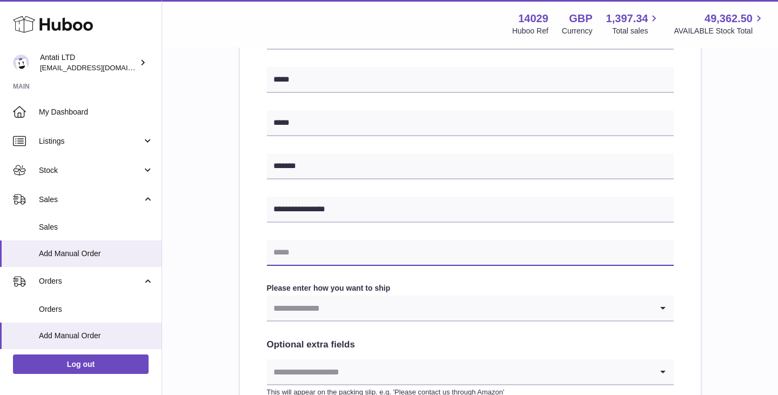
click at [332, 258] on input "text" at bounding box center [470, 253] width 407 height 26
paste input "**********"
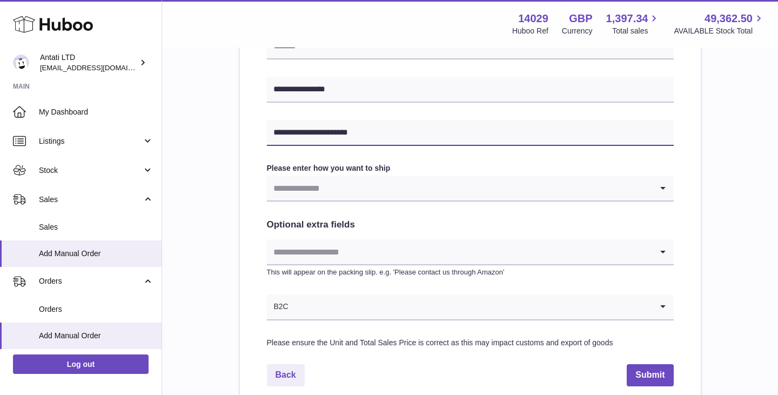
scroll to position [477, 0]
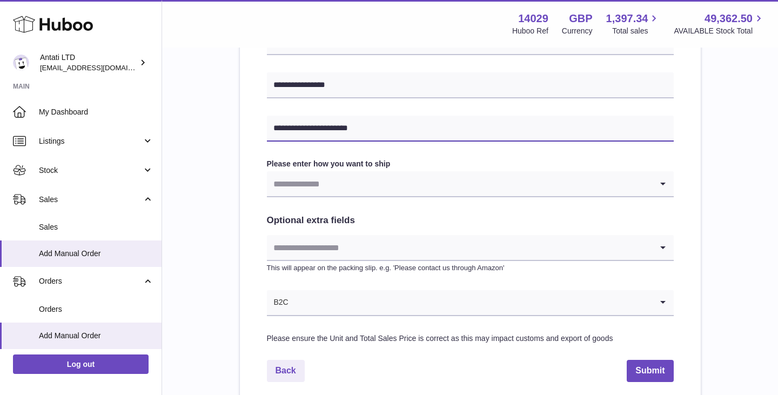
type input "**********"
click at [353, 185] on input "Search for option" at bounding box center [459, 183] width 385 height 25
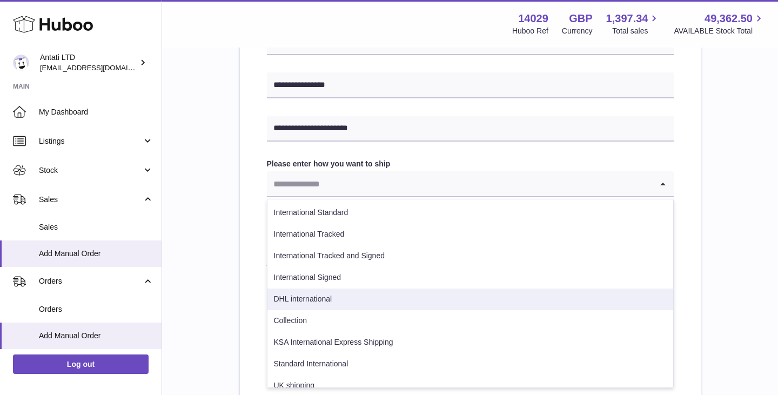
scroll to position [12, 0]
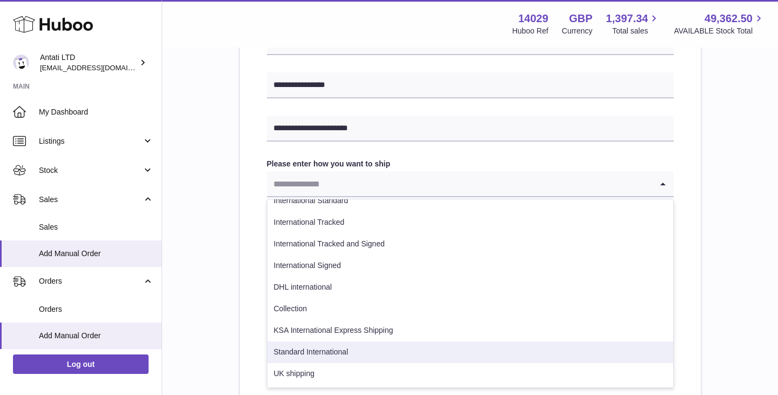
click at [344, 352] on li "Standard International" at bounding box center [470, 352] width 406 height 22
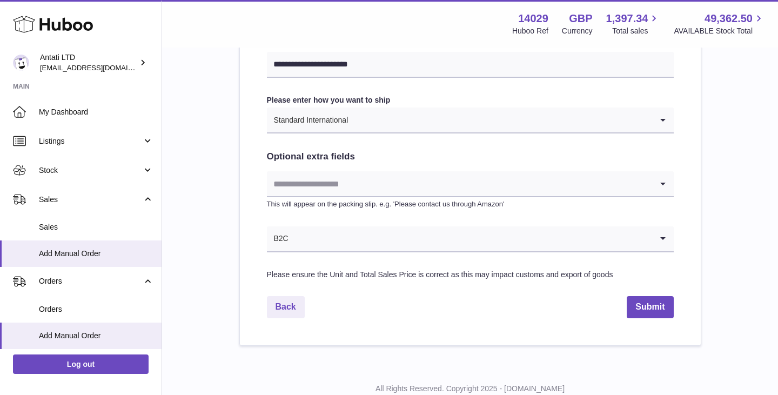
scroll to position [542, 0]
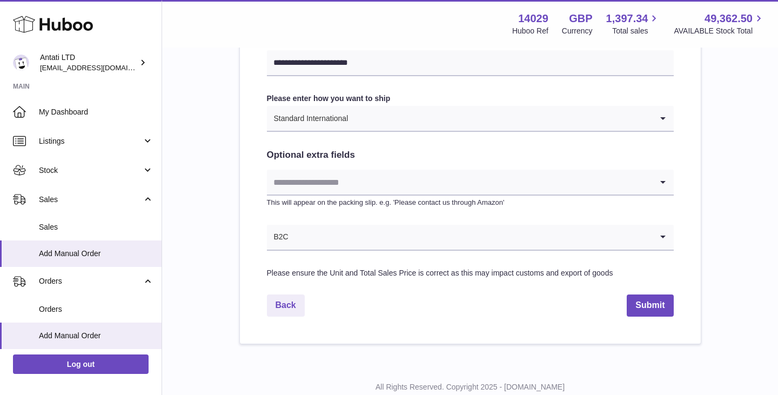
click at [358, 190] on input "Search for option" at bounding box center [459, 182] width 385 height 25
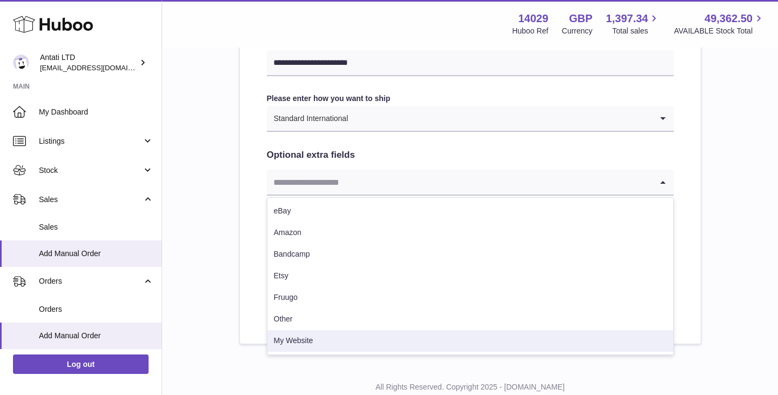
click at [335, 338] on li "My Website" at bounding box center [470, 341] width 406 height 22
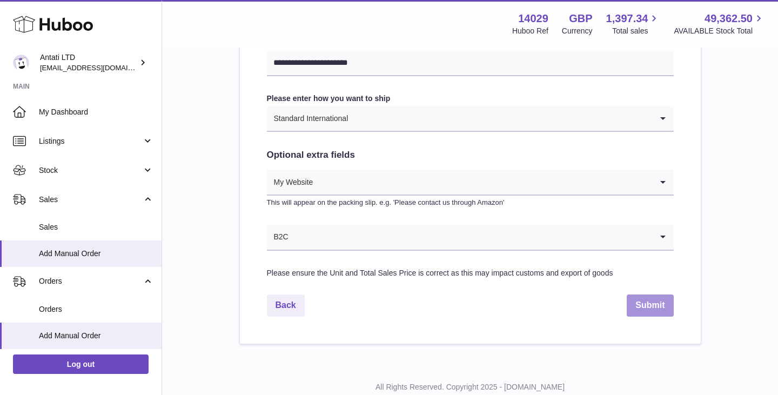
click at [634, 310] on button "Submit" at bounding box center [650, 305] width 46 height 22
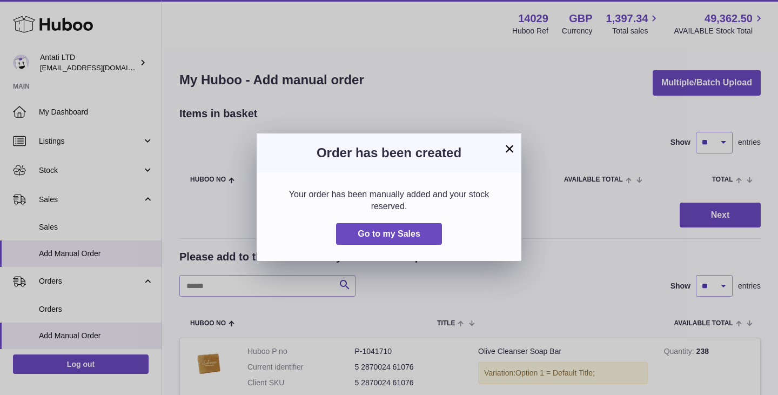
click at [510, 150] on button "×" at bounding box center [509, 148] width 13 height 13
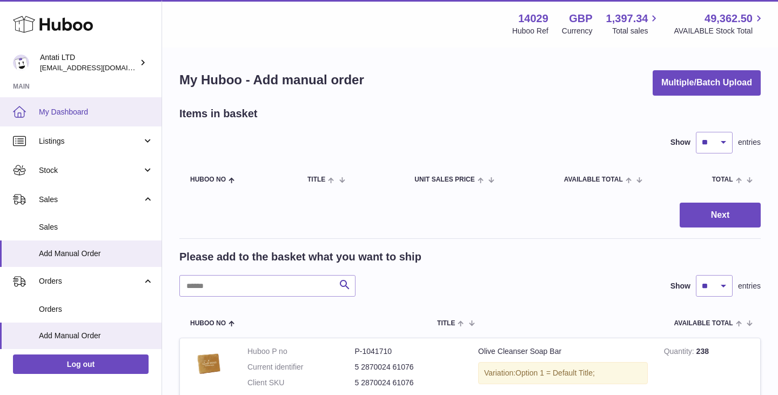
click at [79, 115] on span "My Dashboard" at bounding box center [96, 112] width 115 height 10
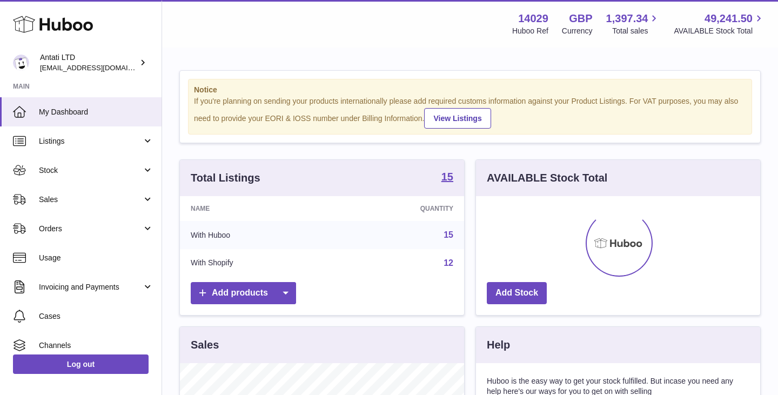
scroll to position [169, 284]
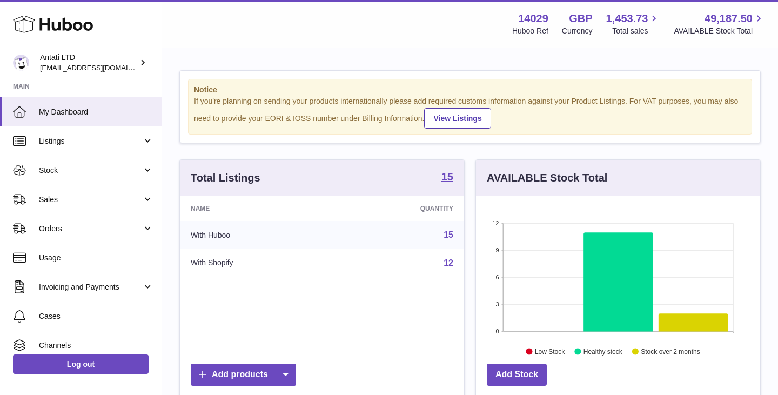
scroll to position [169, 284]
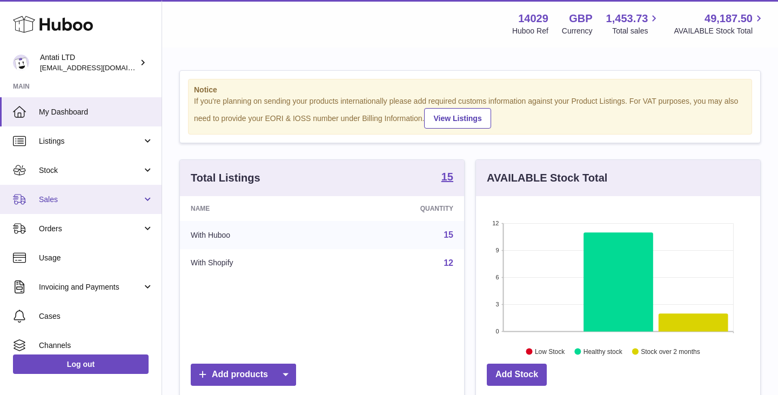
click at [113, 194] on span "Sales" at bounding box center [90, 199] width 103 height 10
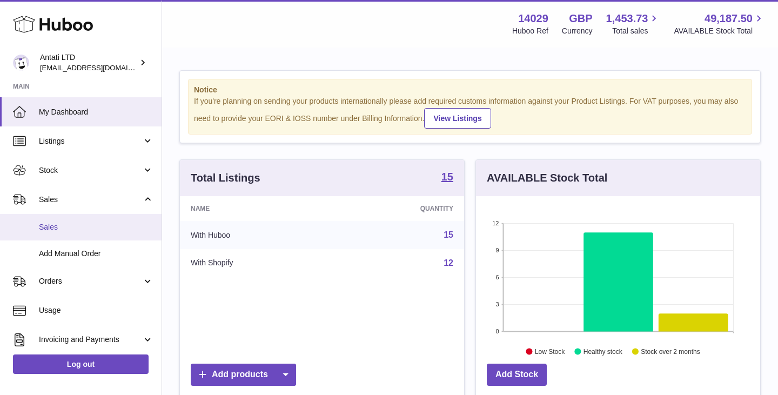
click at [50, 226] on span "Sales" at bounding box center [96, 227] width 115 height 10
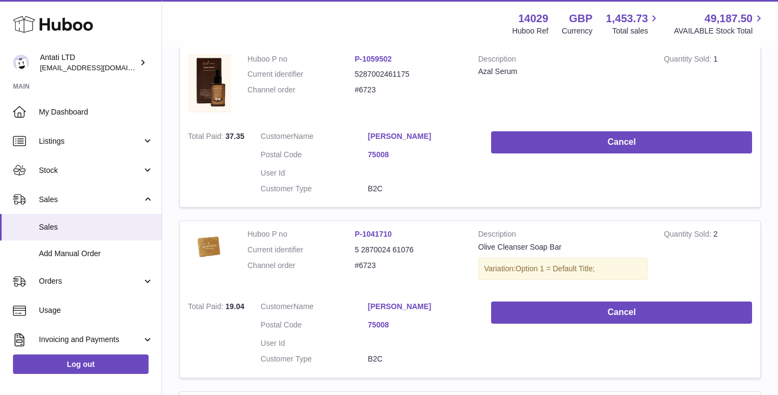
scroll to position [1805, 0]
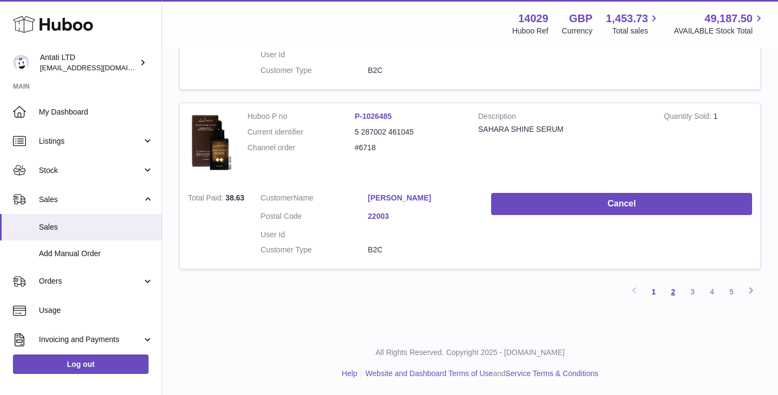
click at [674, 292] on link "2" at bounding box center [672, 291] width 19 height 19
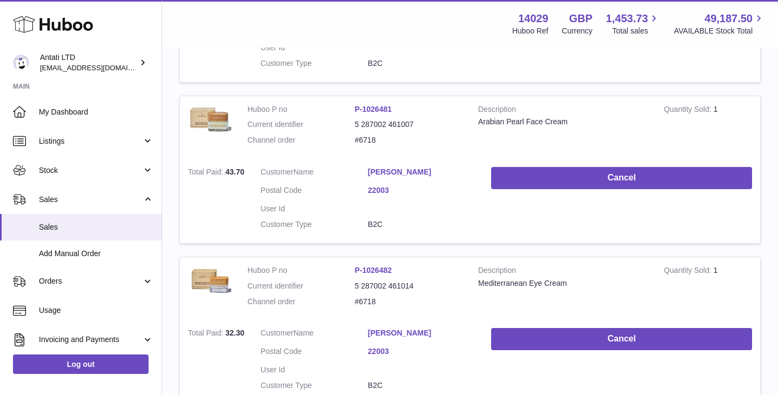
scroll to position [453, 0]
